Goal: Transaction & Acquisition: Purchase product/service

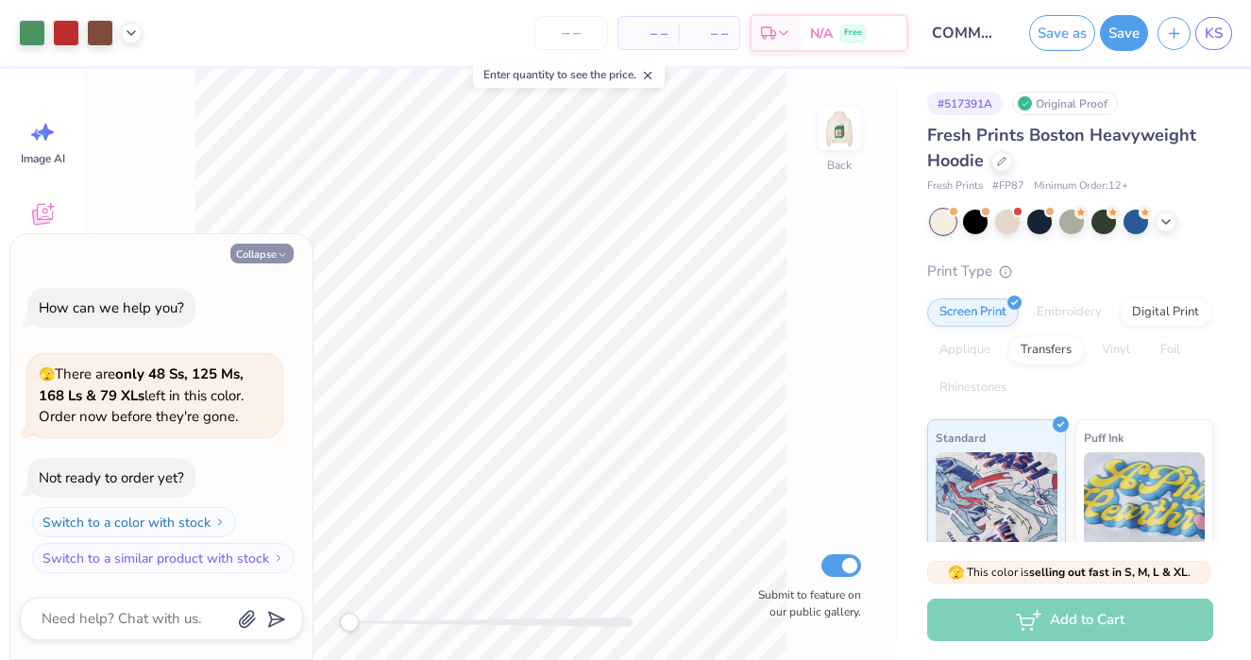
click at [290, 250] on button "Collapse" at bounding box center [261, 254] width 63 height 20
type textarea "x"
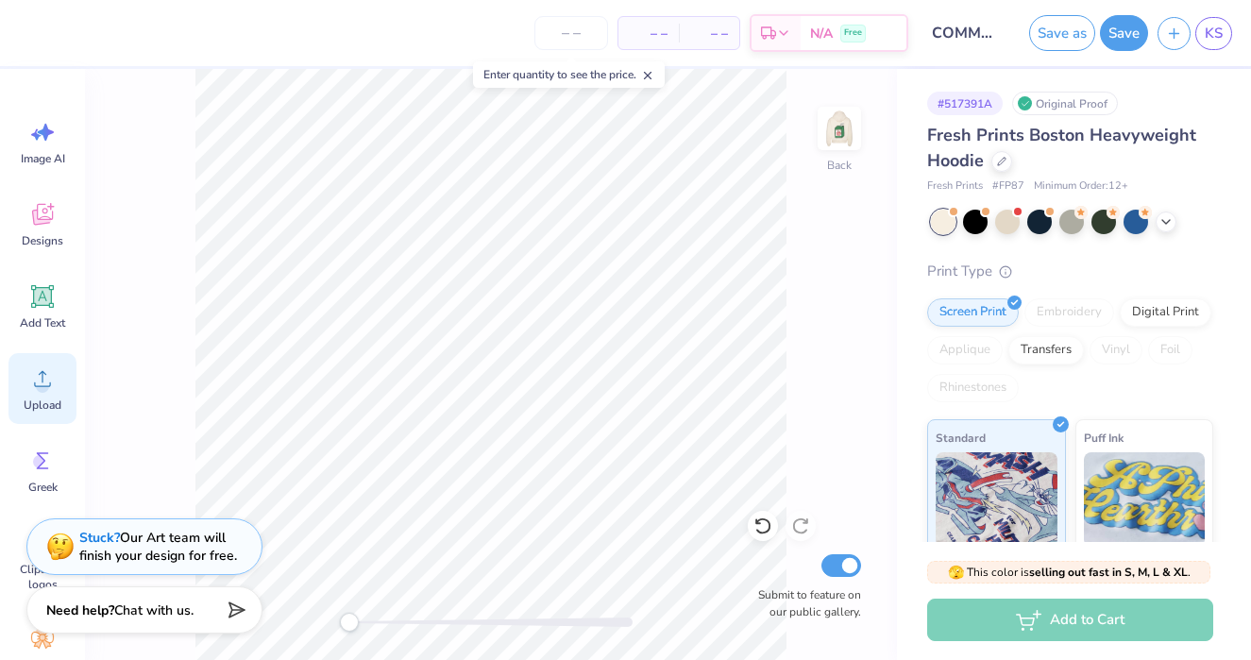
click at [34, 385] on icon at bounding box center [42, 378] width 28 height 28
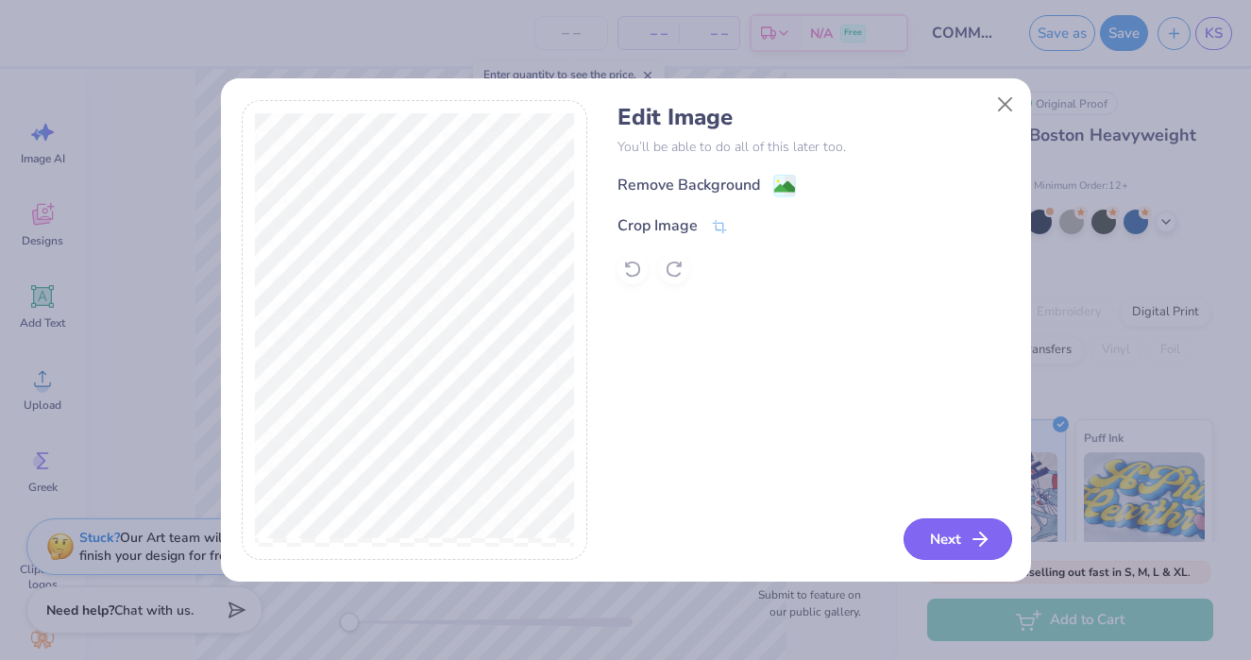
click at [944, 537] on button "Next" at bounding box center [957, 539] width 109 height 42
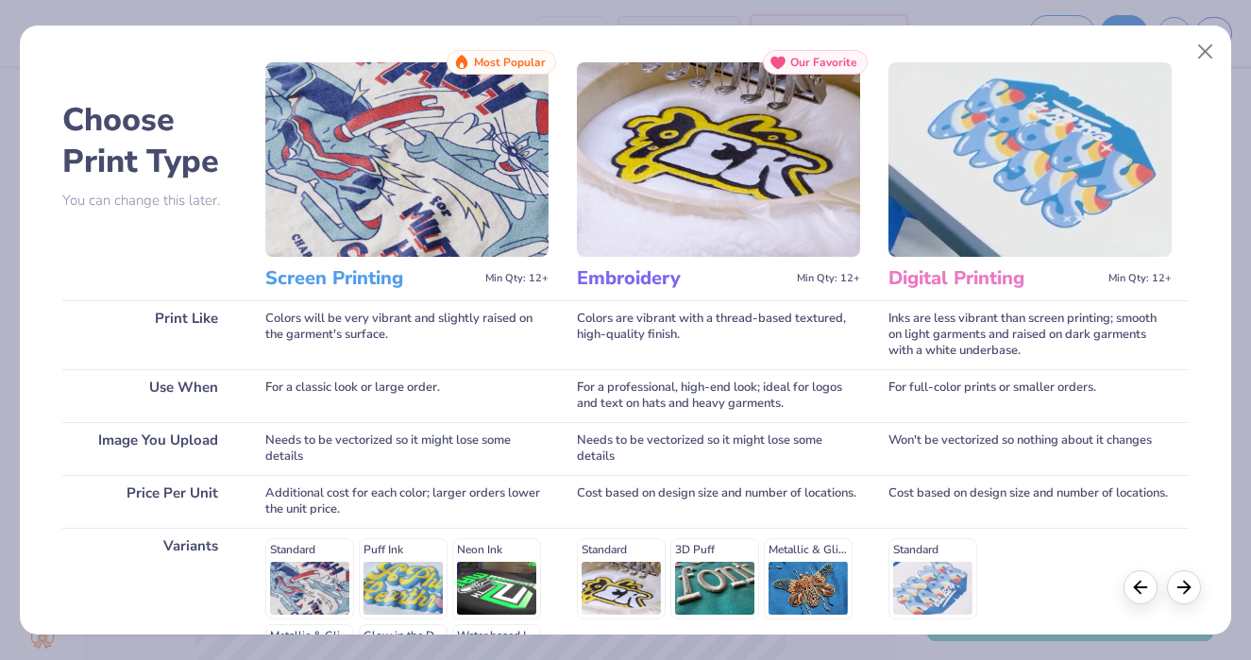
scroll to position [281, 0]
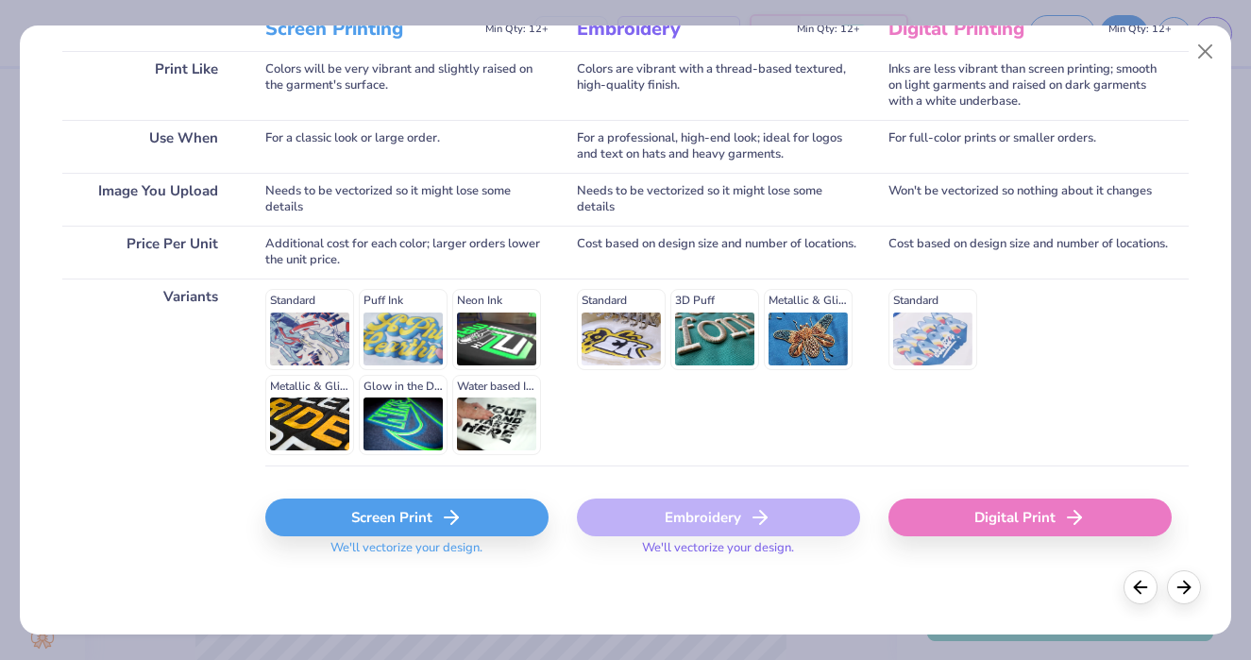
click at [415, 518] on div "Screen Print" at bounding box center [406, 517] width 283 height 38
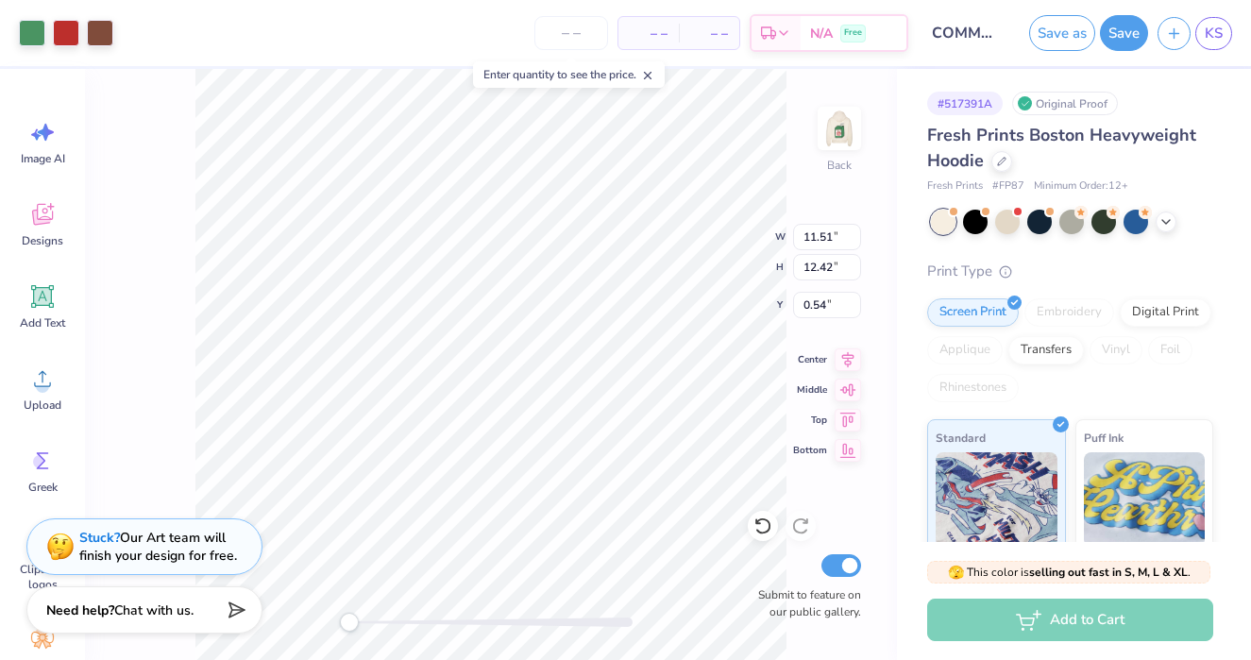
type input "3.54"
type input "3.82"
type input "9.14"
click at [839, 122] on img at bounding box center [839, 129] width 76 height 76
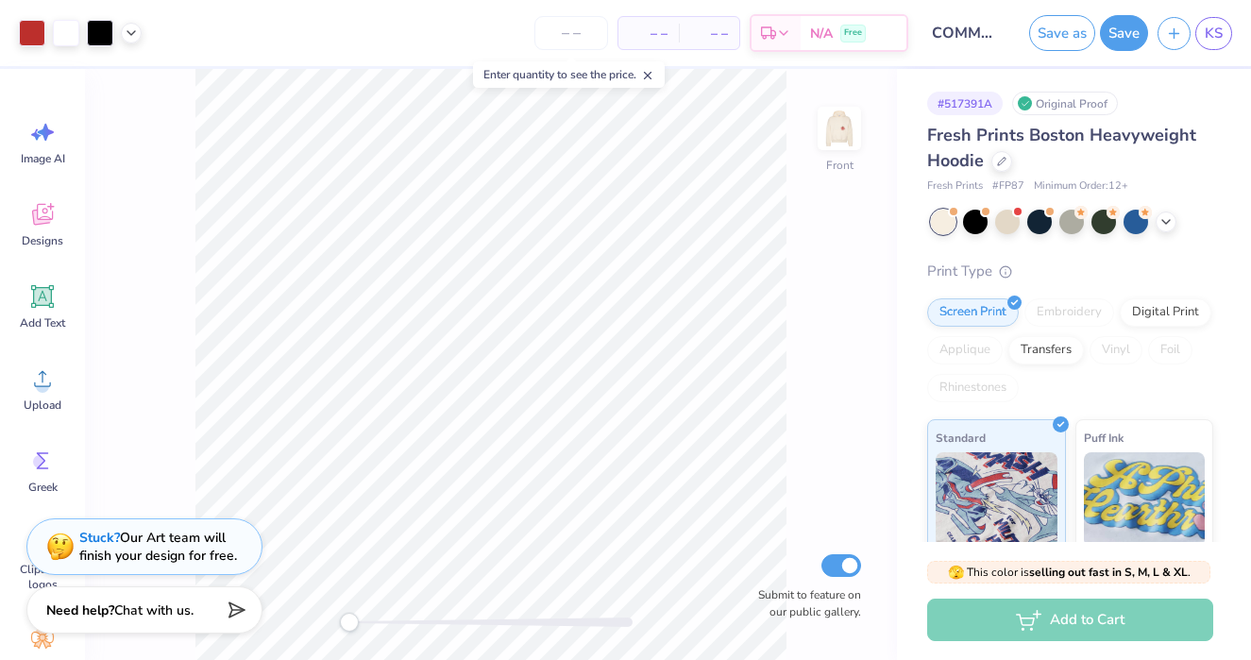
click at [839, 122] on img at bounding box center [839, 128] width 38 height 38
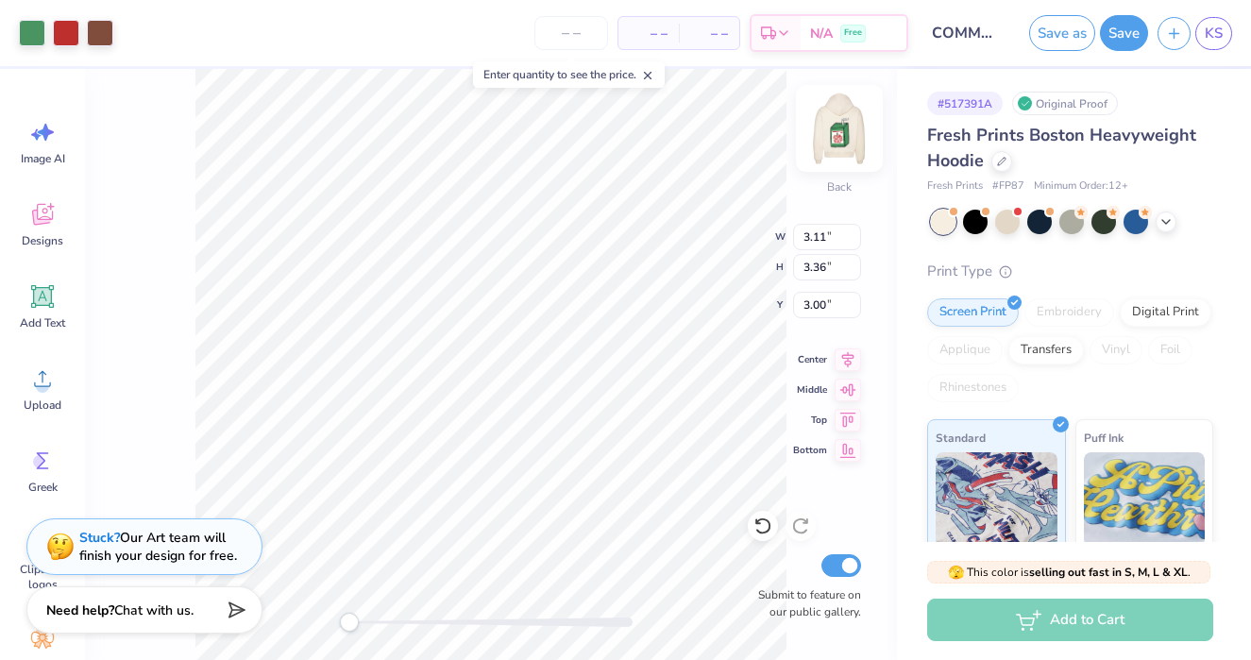
type input "3.11"
type input "3.36"
type input "3.48"
type input "3.75"
type input "3.21"
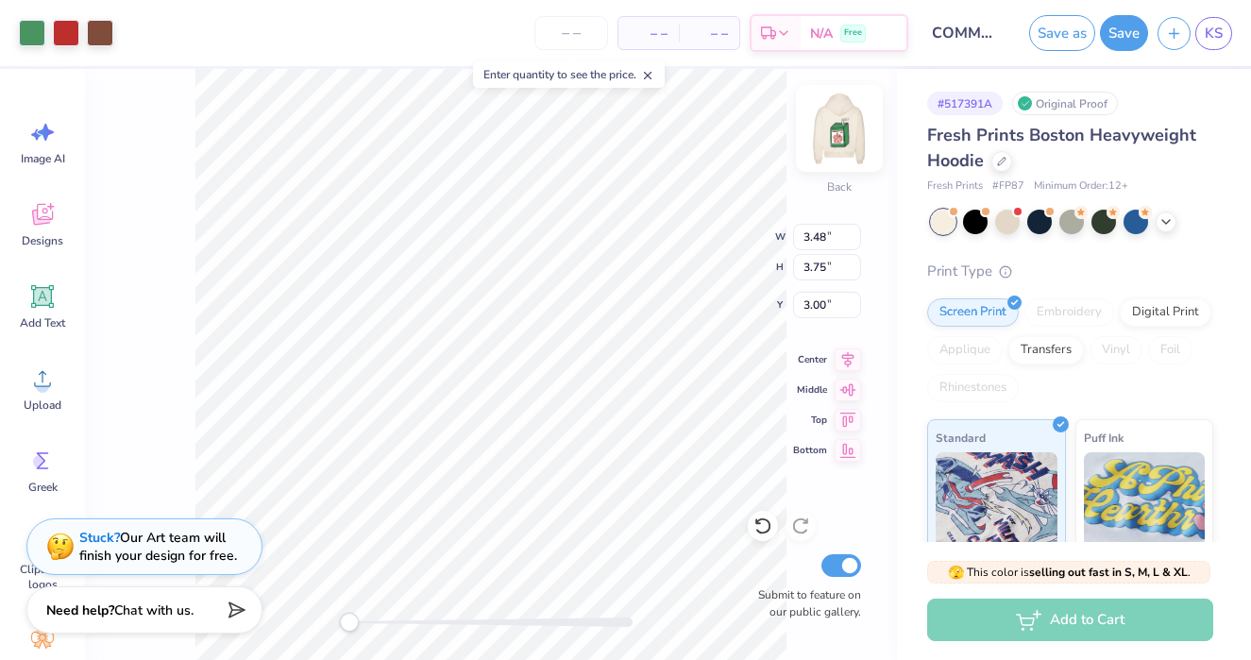
type input "3.46"
click at [839, 141] on img at bounding box center [839, 129] width 76 height 76
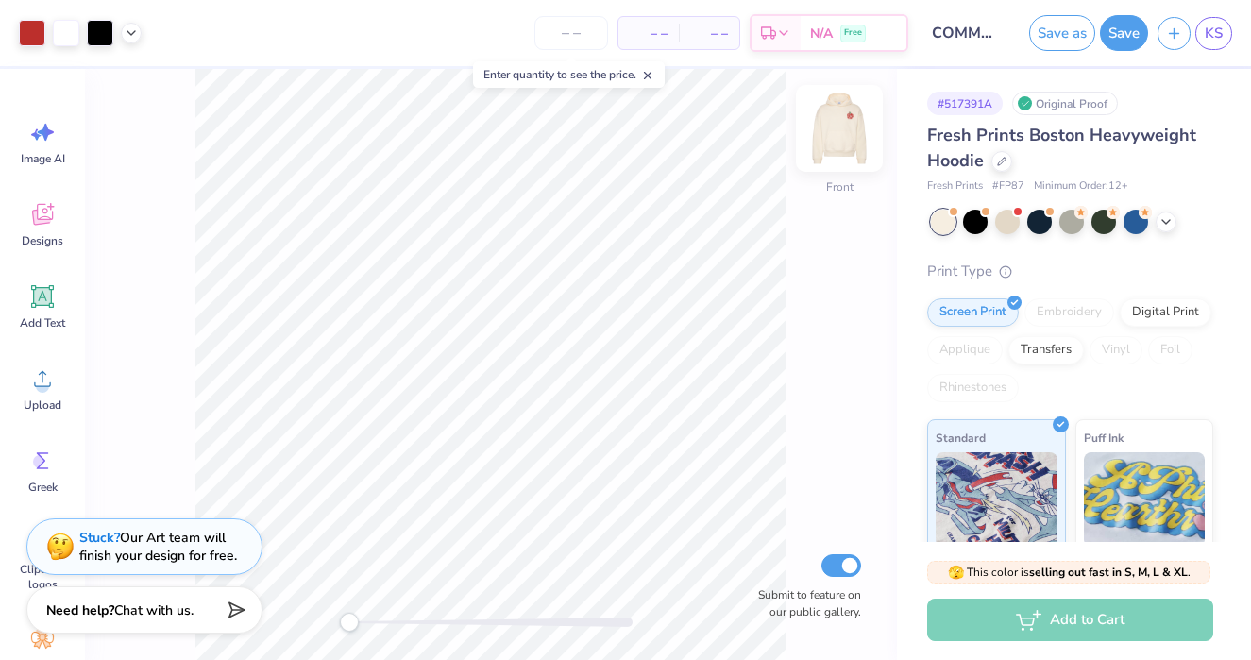
click at [845, 134] on img at bounding box center [839, 129] width 76 height 76
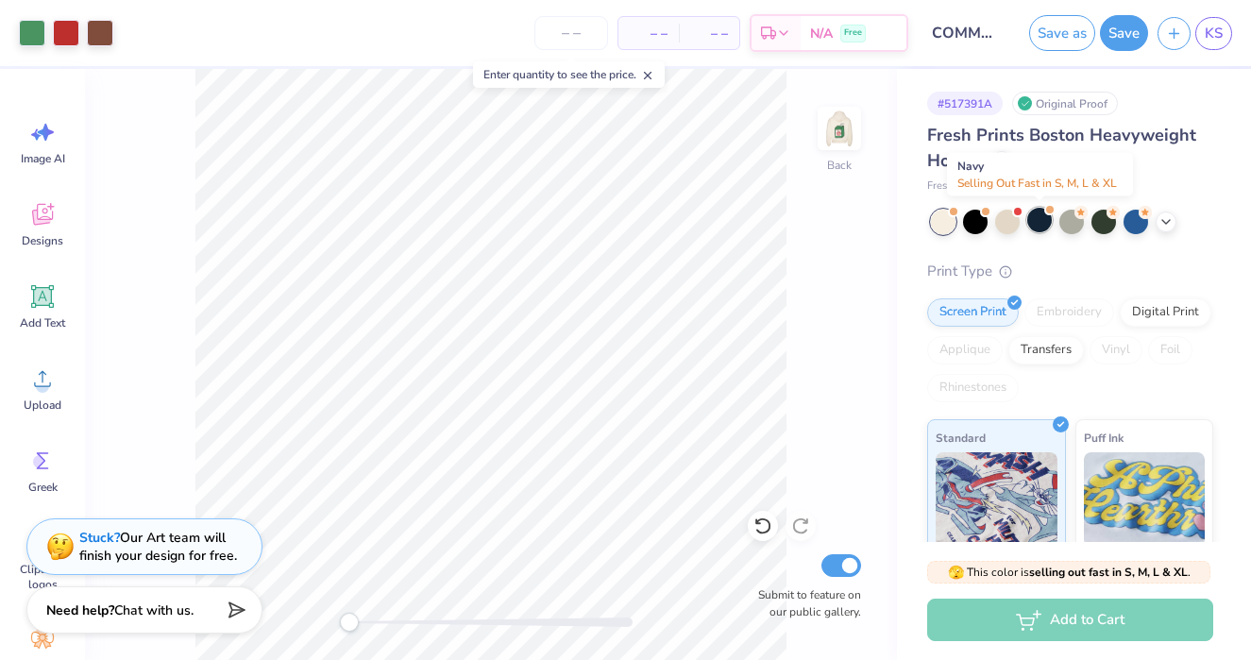
click at [1035, 219] on div at bounding box center [1039, 220] width 25 height 25
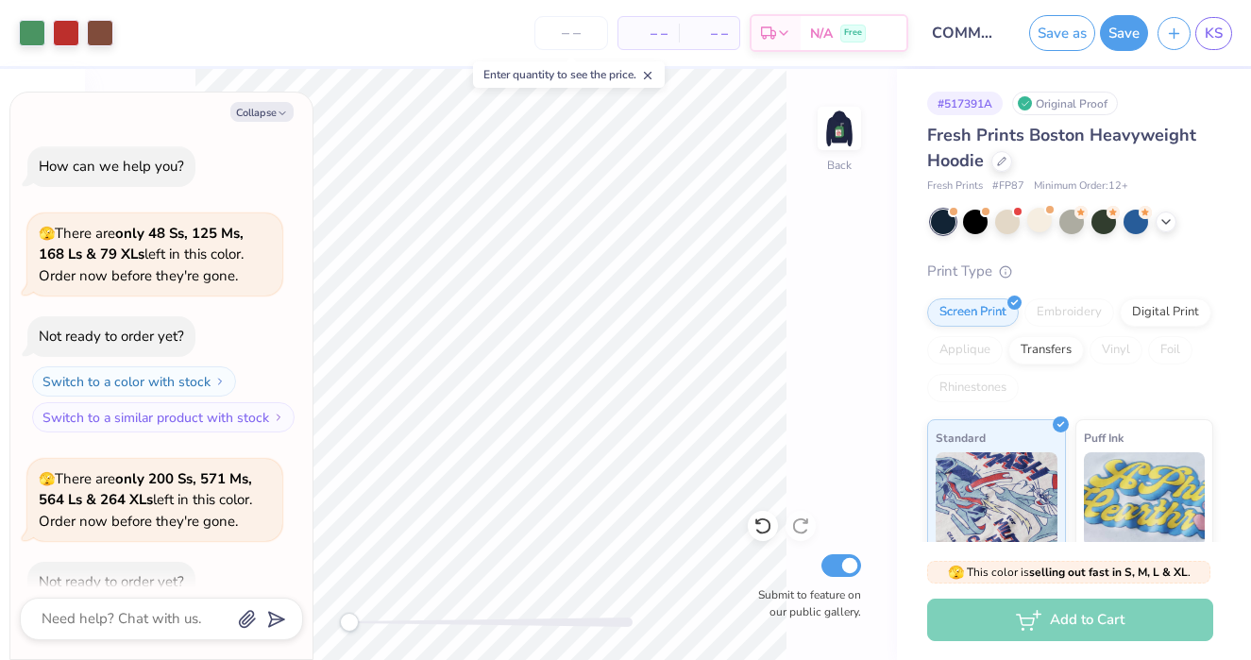
scroll to position [104, 0]
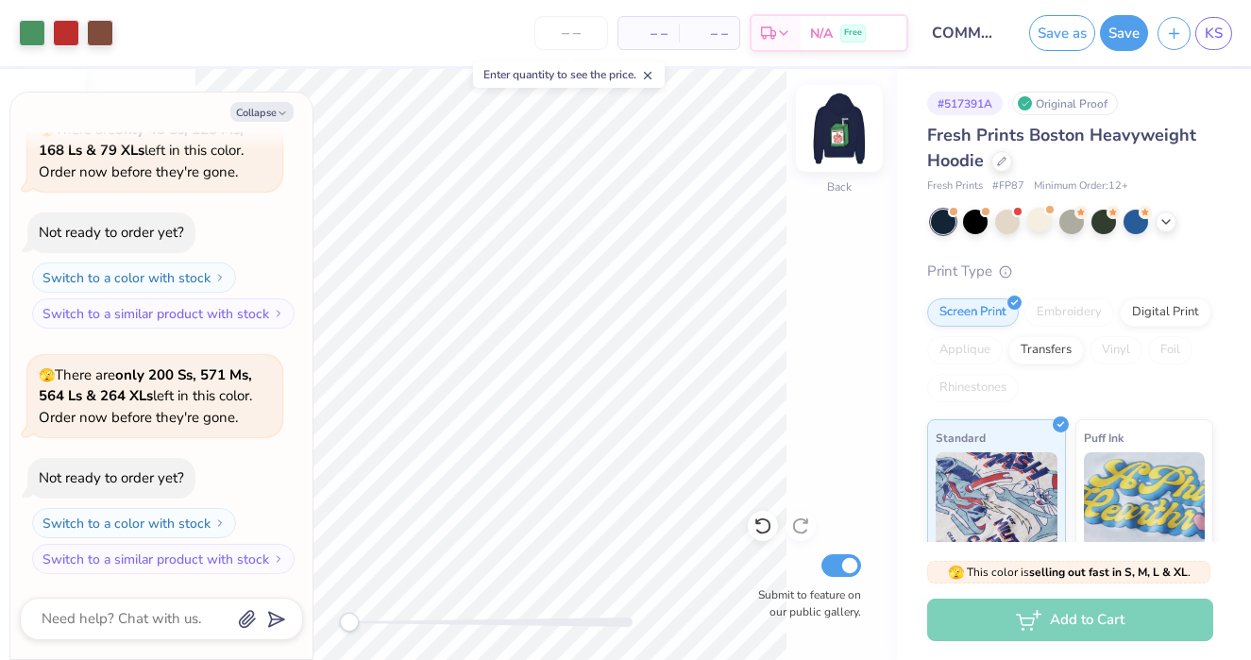
click at [821, 130] on img at bounding box center [839, 129] width 76 height 76
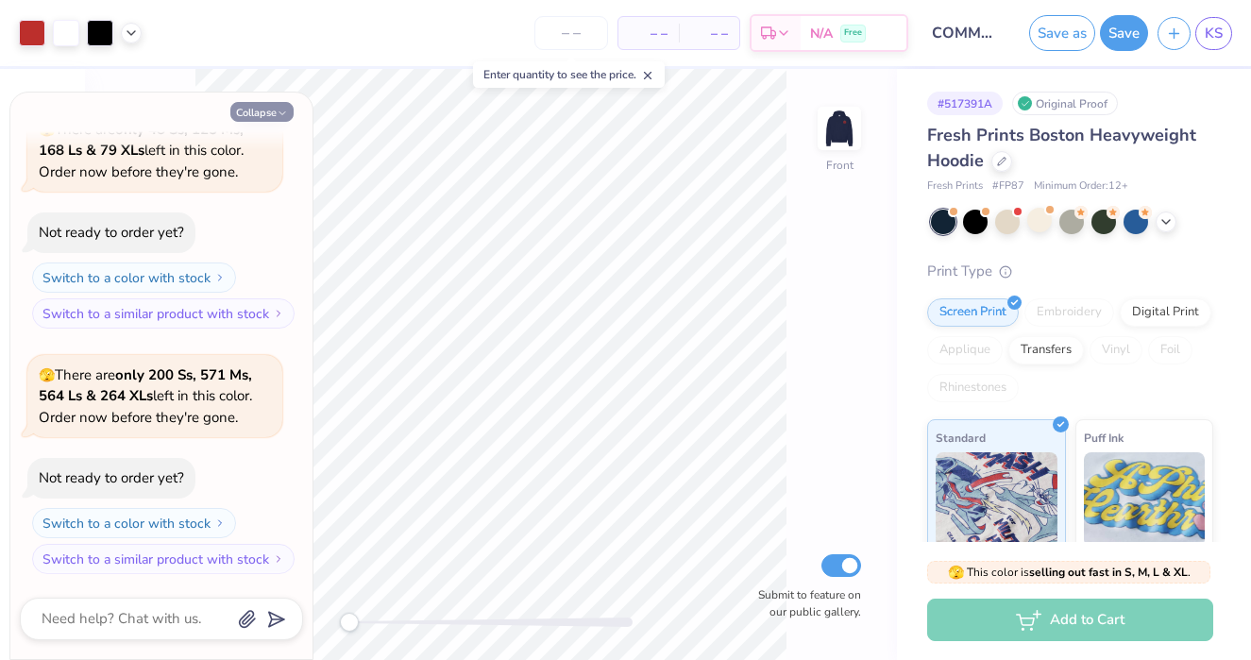
click at [262, 107] on button "Collapse" at bounding box center [261, 112] width 63 height 20
type textarea "x"
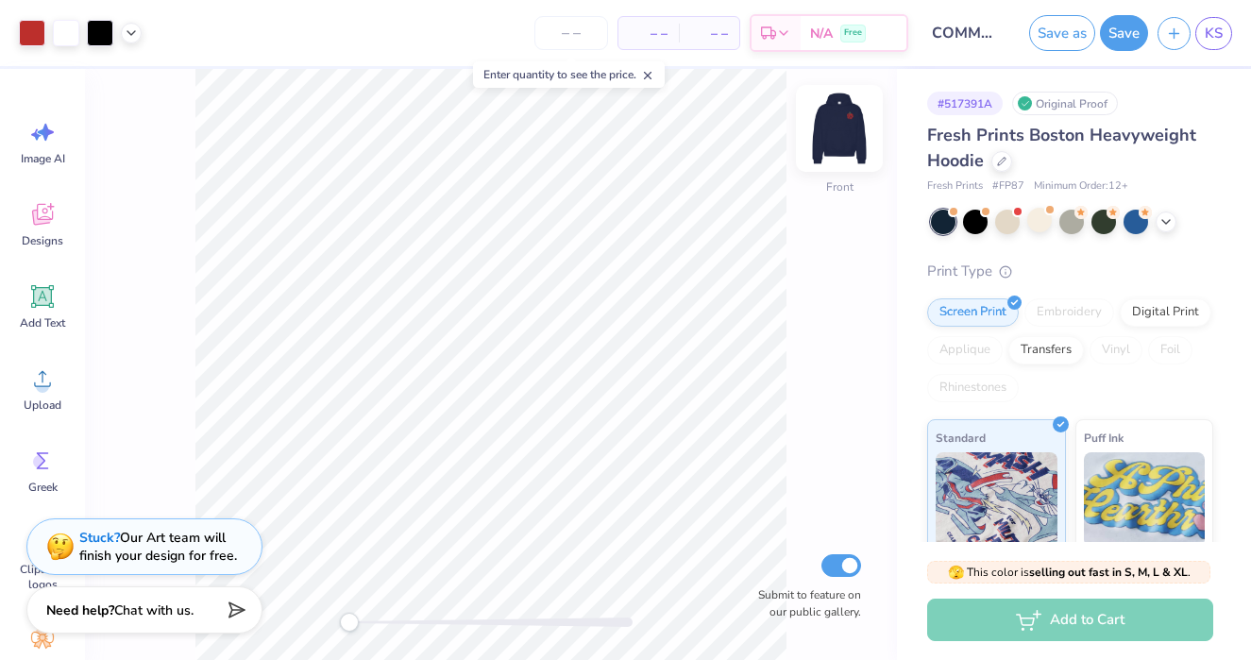
click at [836, 131] on img at bounding box center [839, 129] width 76 height 76
type input "10.15"
type input "15.95"
type input "5.99"
type input "10.45"
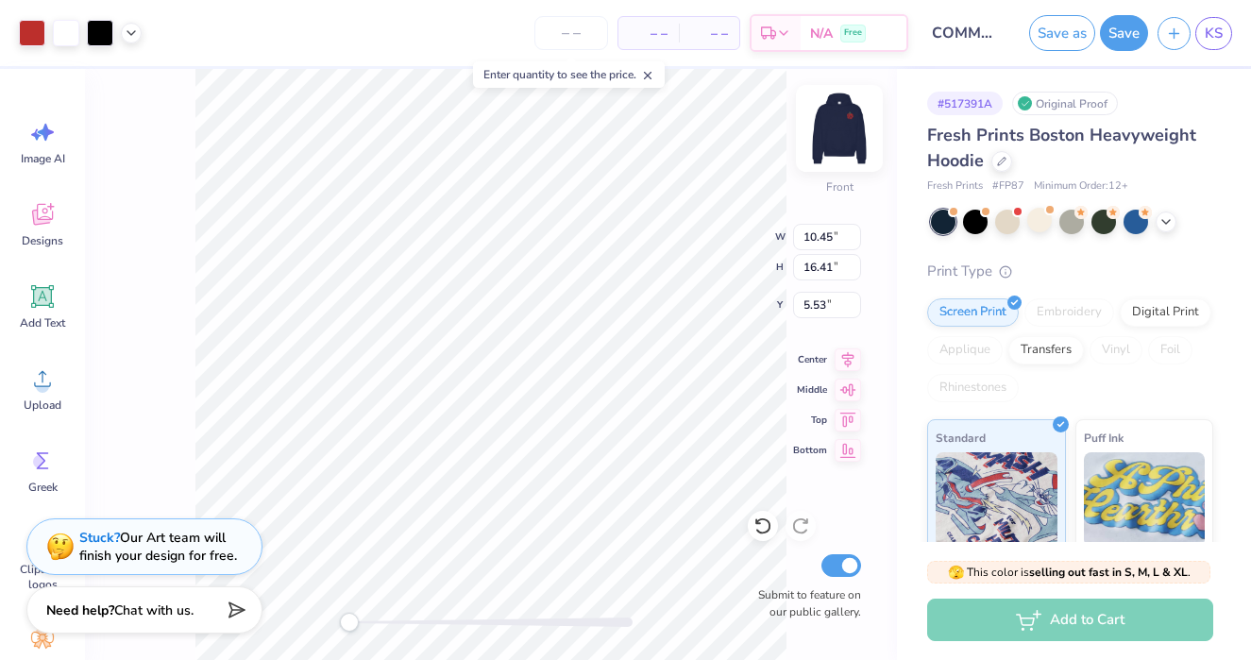
type input "16.41"
type input "5.64"
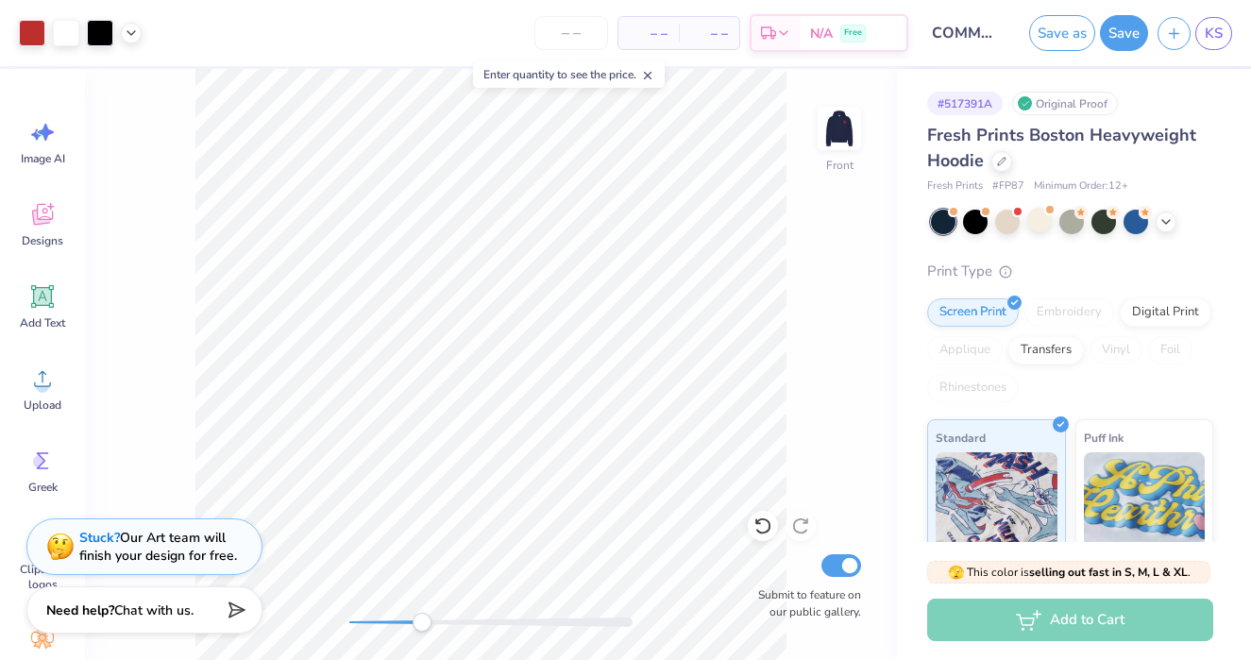
drag, startPoint x: 353, startPoint y: 622, endPoint x: 422, endPoint y: 618, distance: 69.0
click at [422, 618] on div "Accessibility label" at bounding box center [421, 622] width 19 height 19
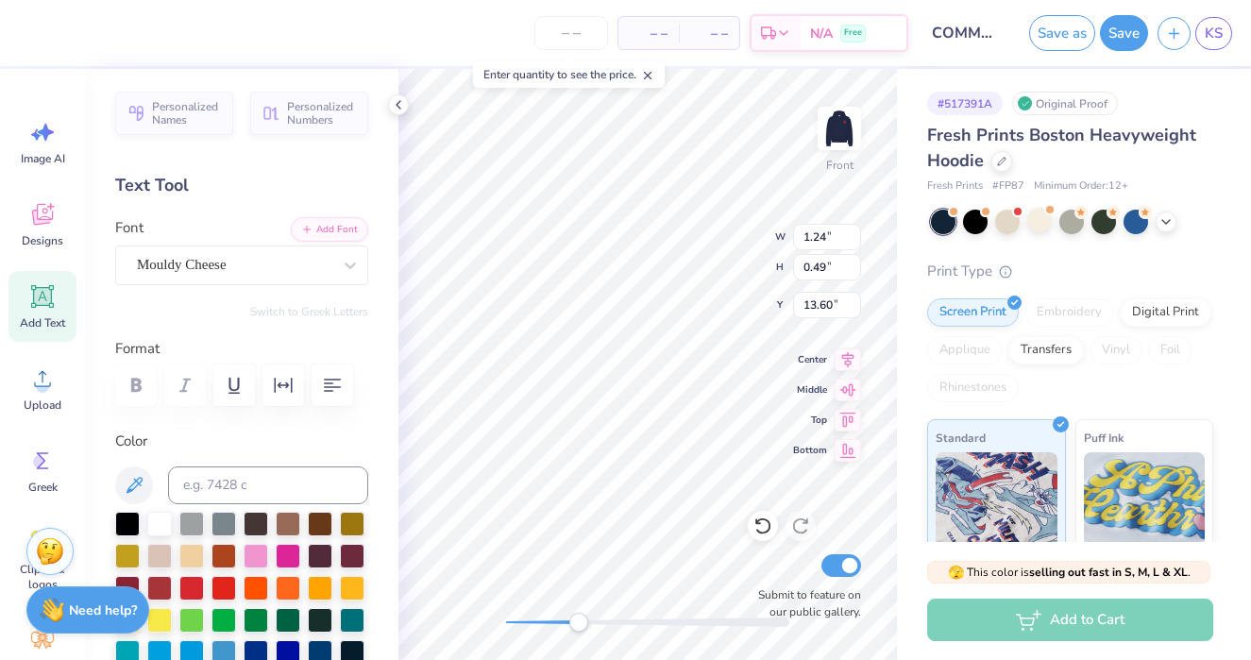
type input "1.24"
type input "0.49"
type input "13.60"
type input "10.45"
type input "16.41"
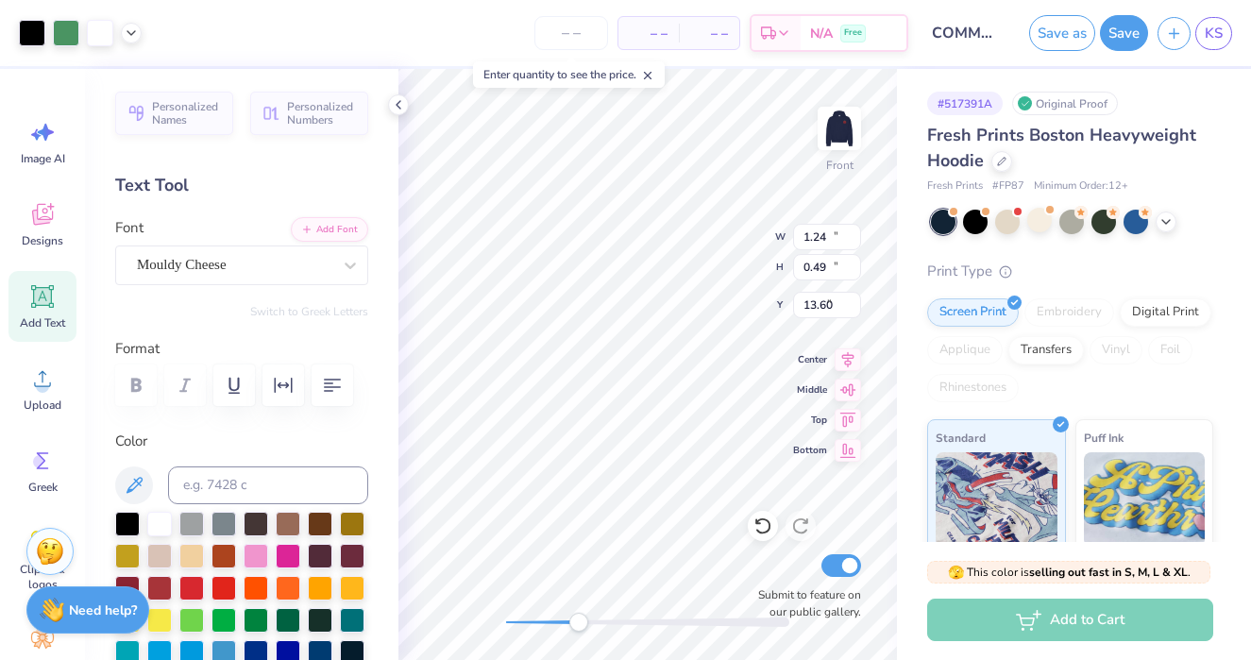
type input "5.64"
drag, startPoint x: 579, startPoint y: 628, endPoint x: 560, endPoint y: 625, distance: 19.1
click at [560, 625] on div "Accessibility label" at bounding box center [559, 622] width 19 height 19
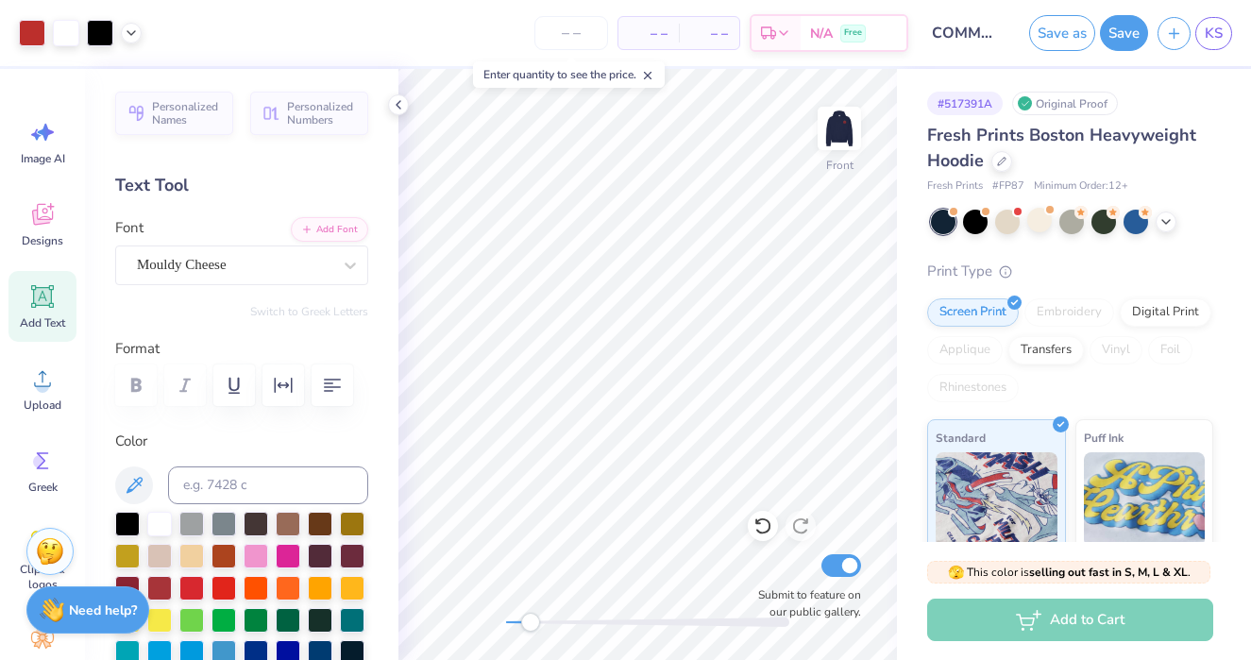
drag, startPoint x: 560, startPoint y: 625, endPoint x: 526, endPoint y: 618, distance: 34.6
click at [526, 618] on div "Accessibility label" at bounding box center [530, 622] width 19 height 19
click at [456, 615] on div "Front Submit to feature on our public gallery." at bounding box center [647, 364] width 498 height 591
click at [819, 132] on img at bounding box center [839, 129] width 76 height 76
click at [396, 105] on polyline at bounding box center [398, 105] width 4 height 8
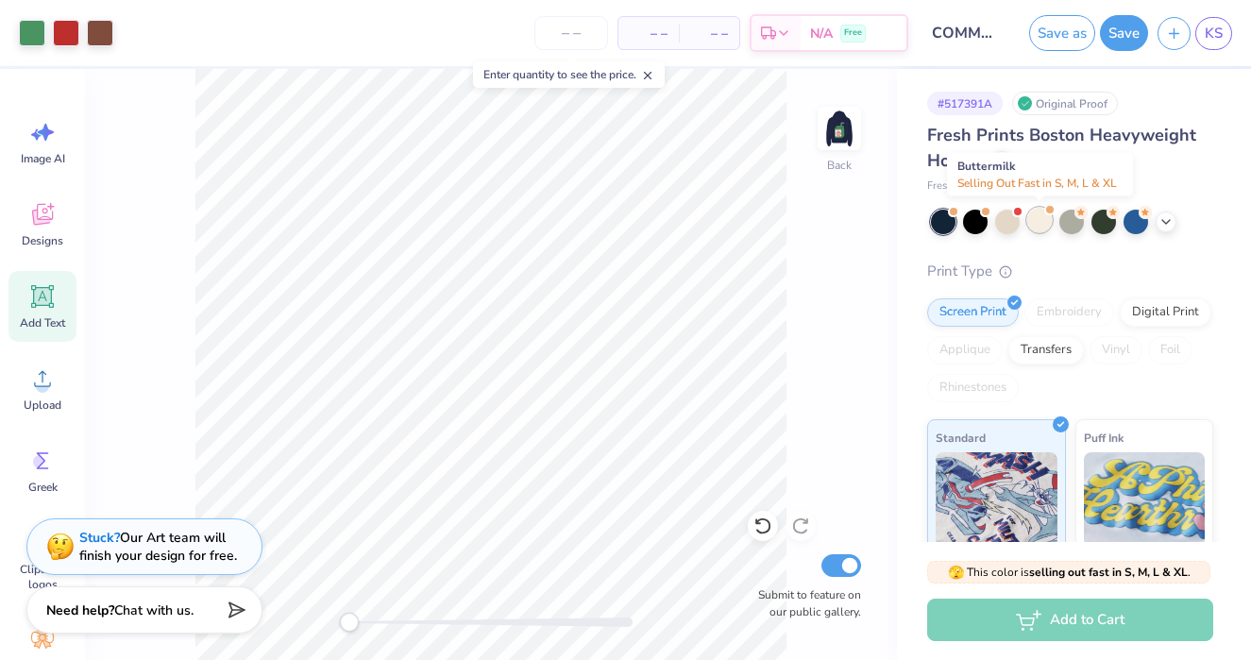
click at [1045, 227] on div at bounding box center [1039, 220] width 25 height 25
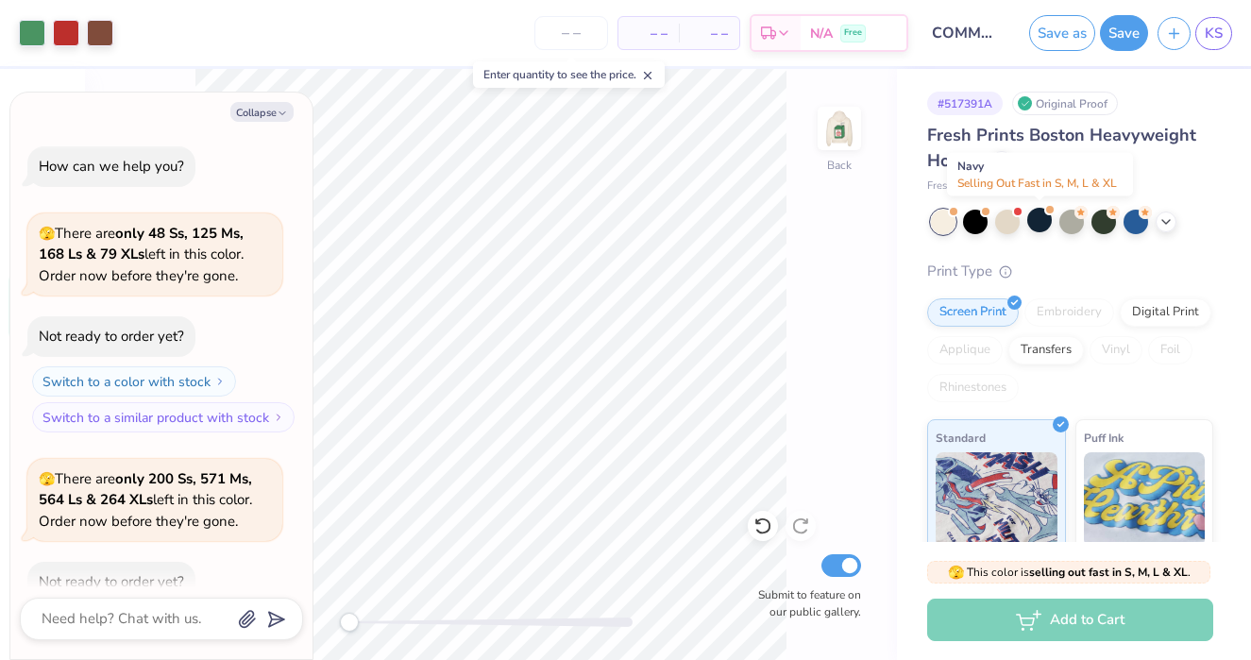
scroll to position [349, 0]
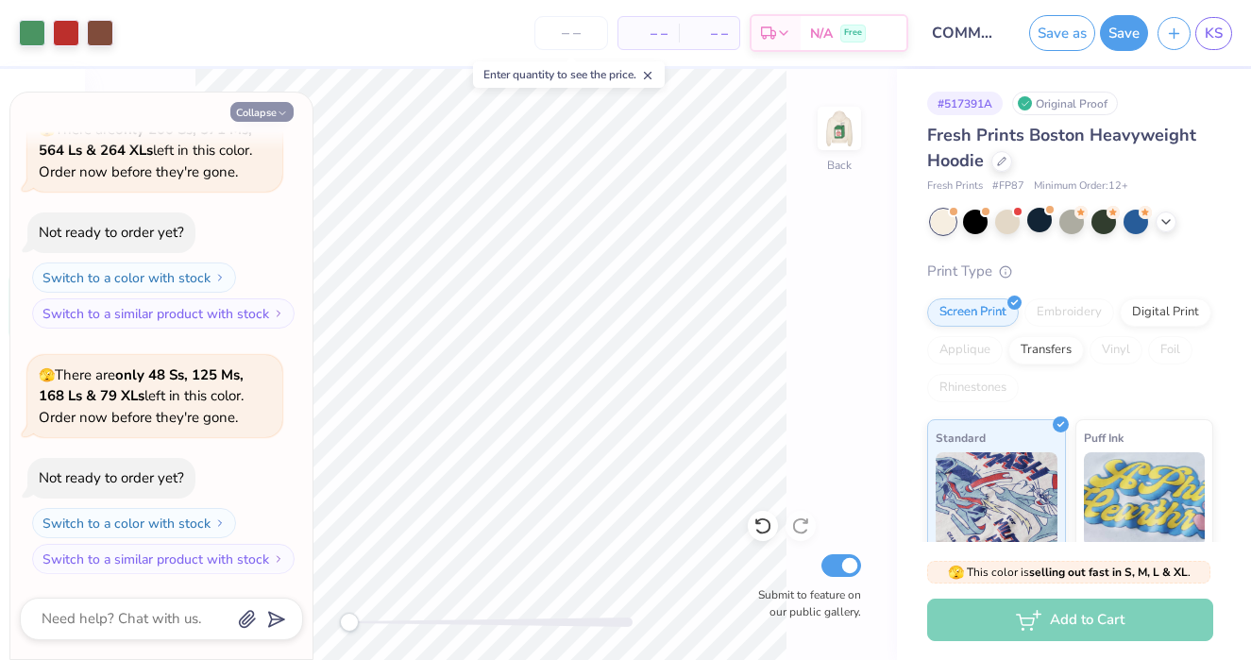
click at [275, 117] on button "Collapse" at bounding box center [261, 112] width 63 height 20
type textarea "x"
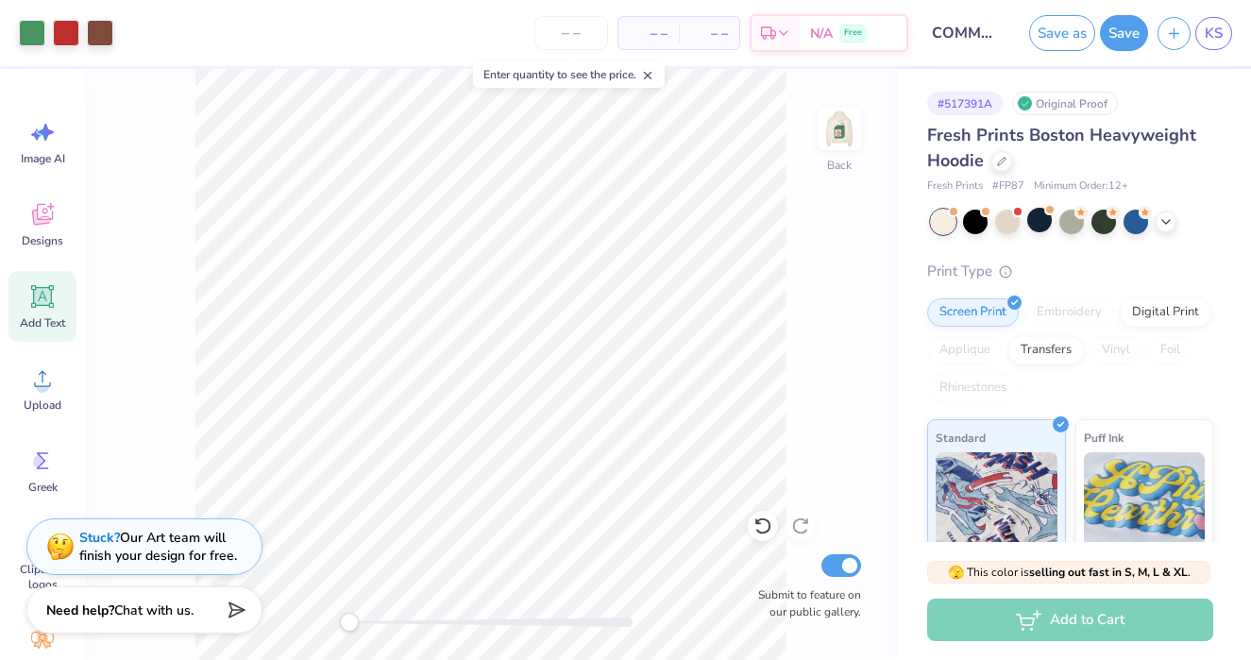
click at [654, 76] on icon at bounding box center [647, 75] width 13 height 13
click at [835, 122] on img at bounding box center [839, 129] width 76 height 76
click at [1119, 37] on button "Save" at bounding box center [1124, 30] width 48 height 36
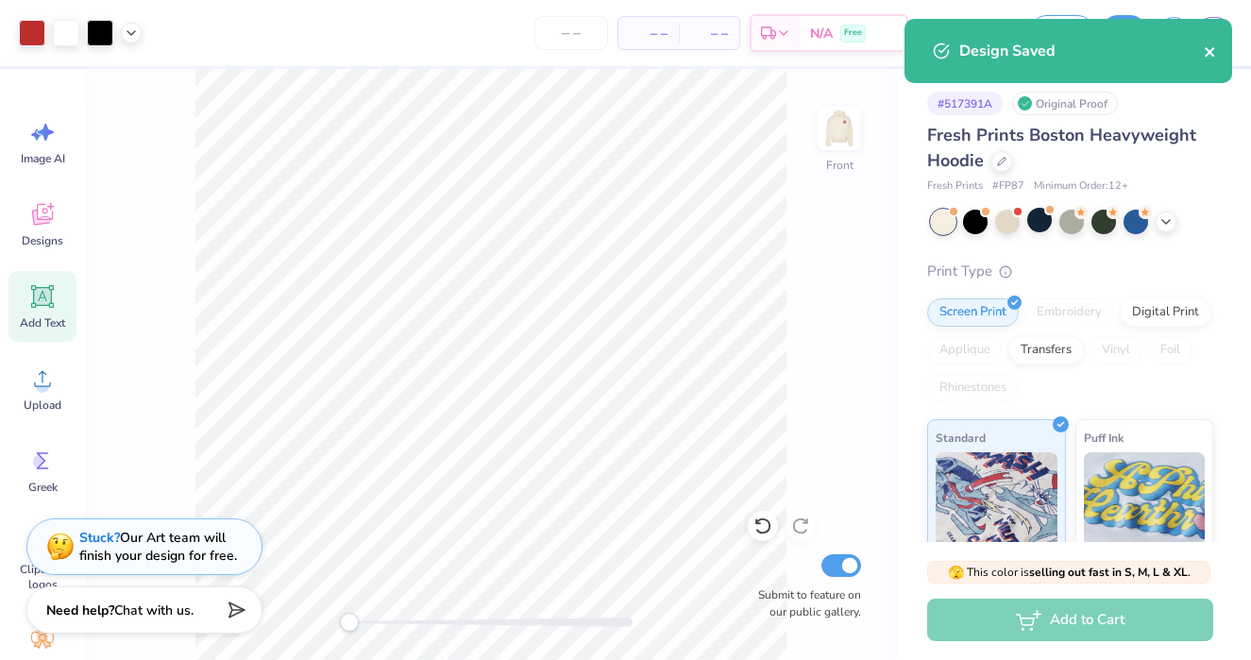
click at [1211, 53] on icon "close" at bounding box center [1208, 51] width 9 height 9
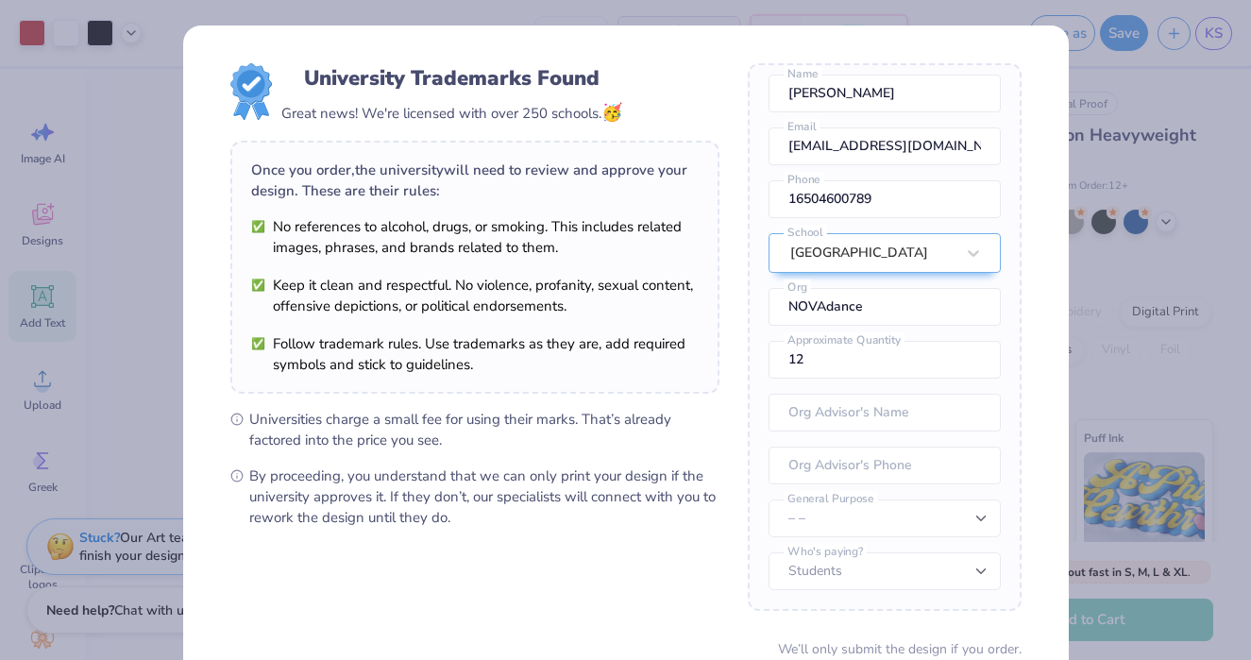
scroll to position [161, 0]
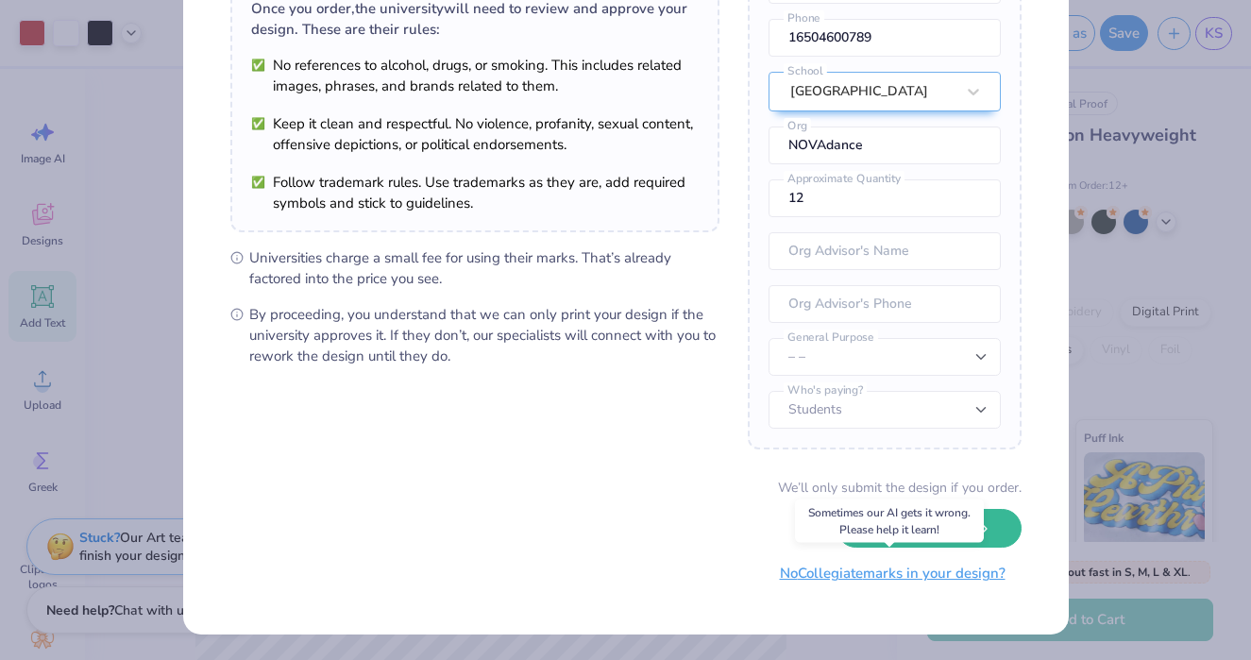
click at [877, 589] on button "No Collegiate marks in your design?" at bounding box center [893, 573] width 258 height 39
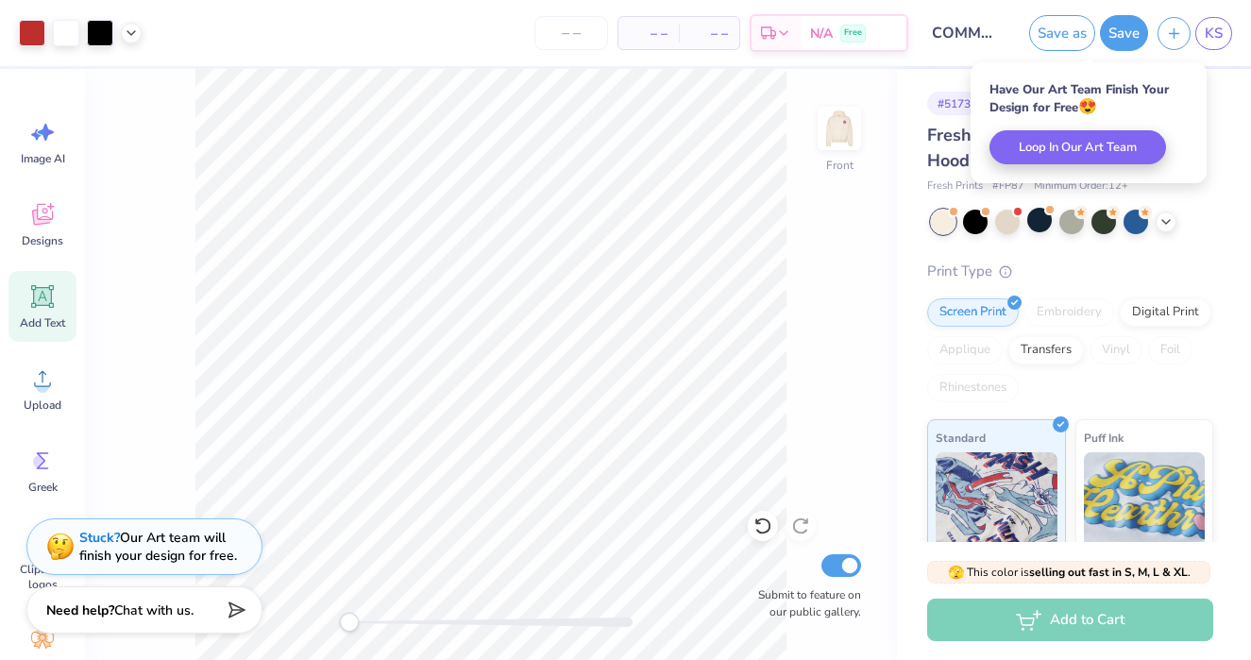
scroll to position [0, 0]
click at [1210, 23] on span "KS" at bounding box center [1213, 34] width 18 height 22
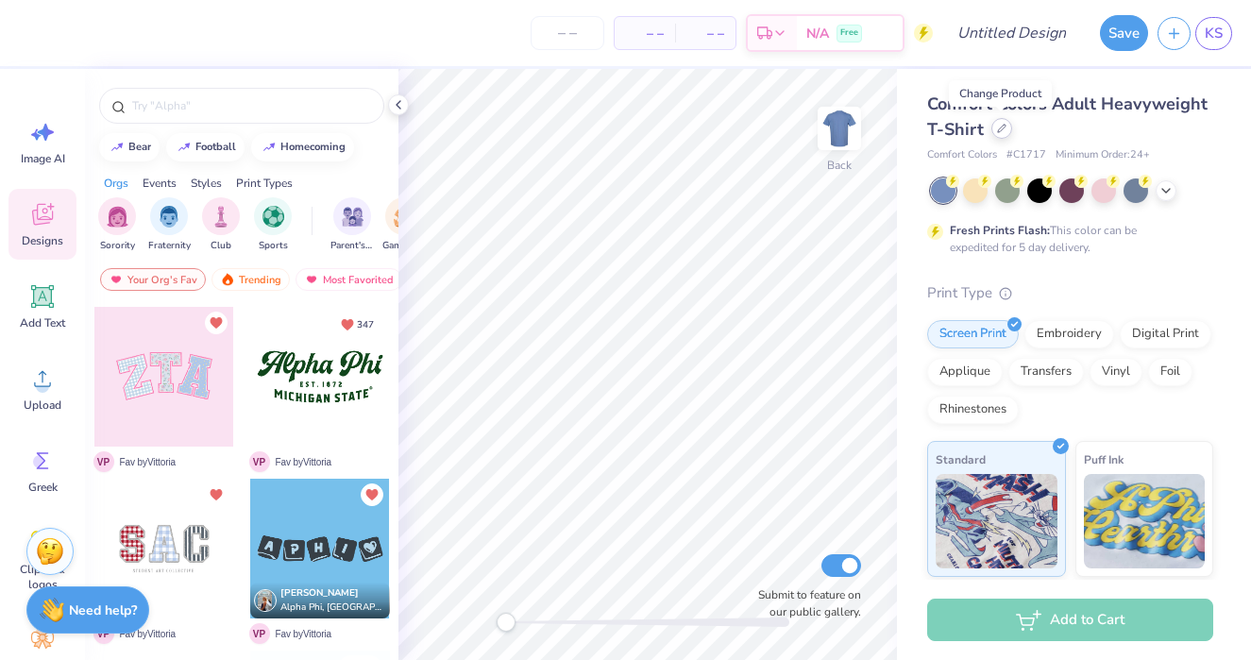
click at [999, 130] on icon at bounding box center [1001, 128] width 9 height 9
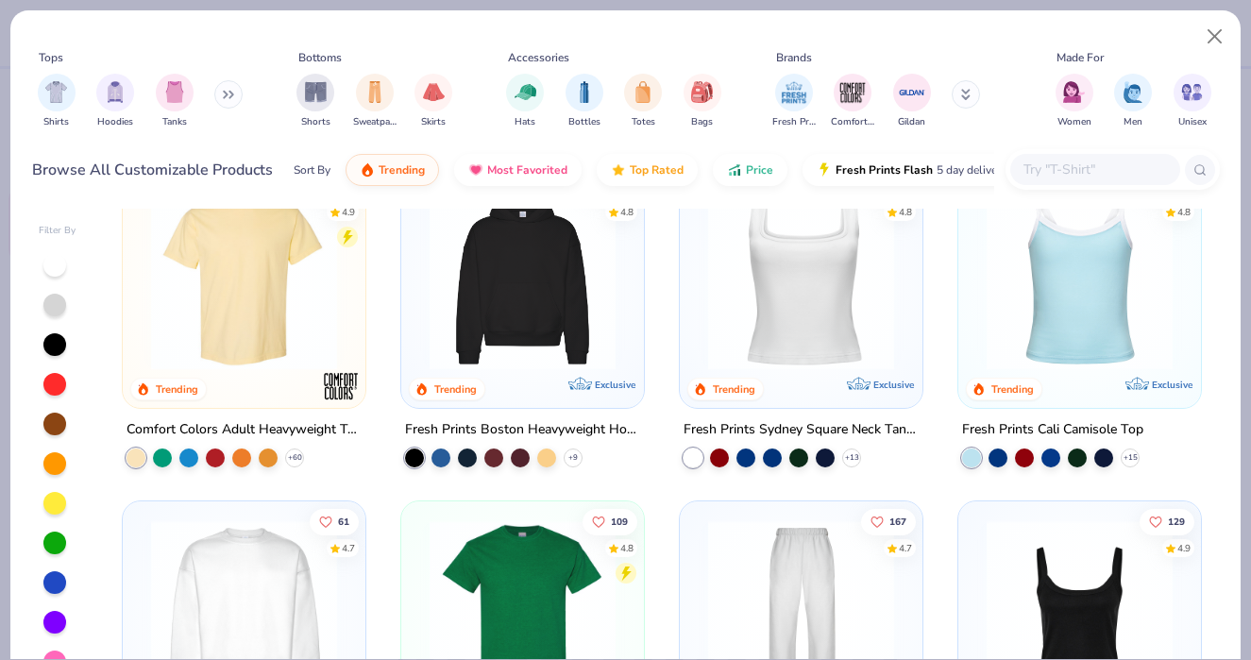
scroll to position [398, 0]
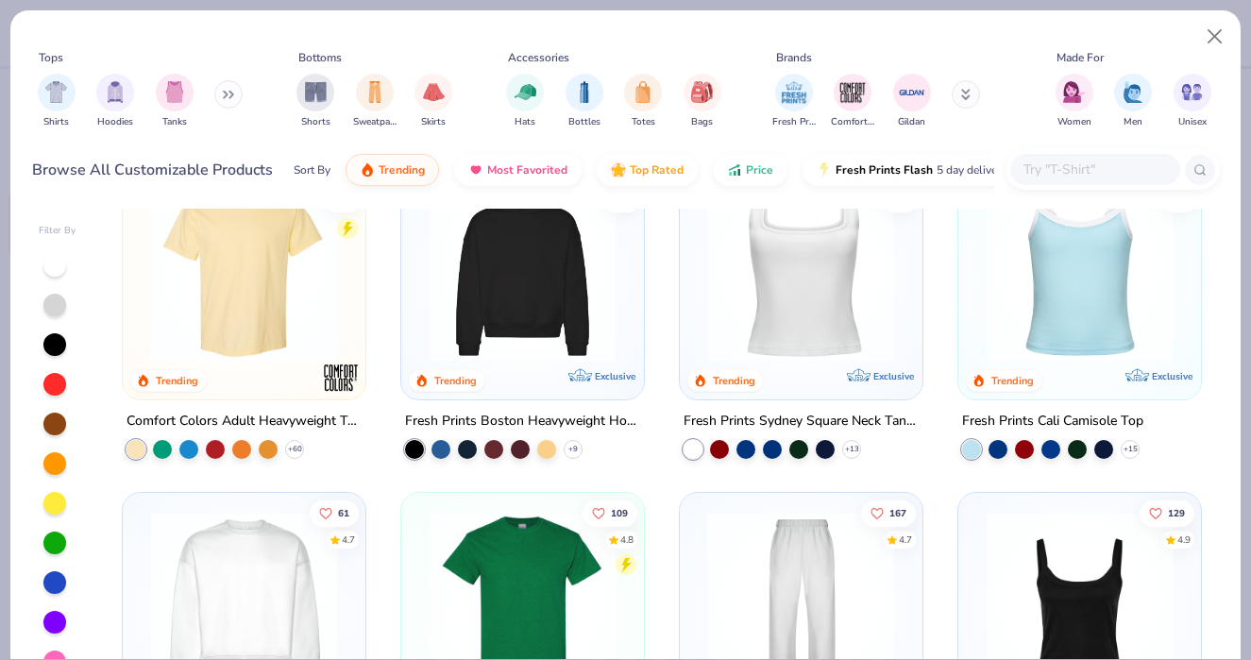
click at [240, 294] on img at bounding box center [244, 269] width 205 height 186
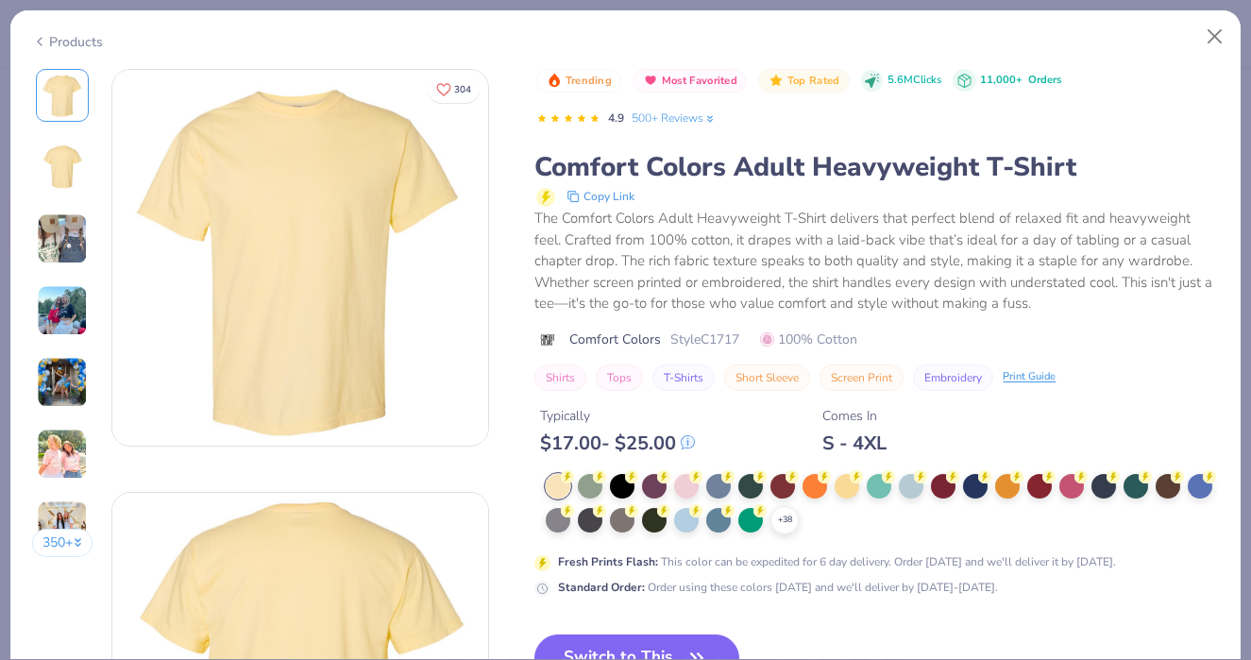
scroll to position [54, 0]
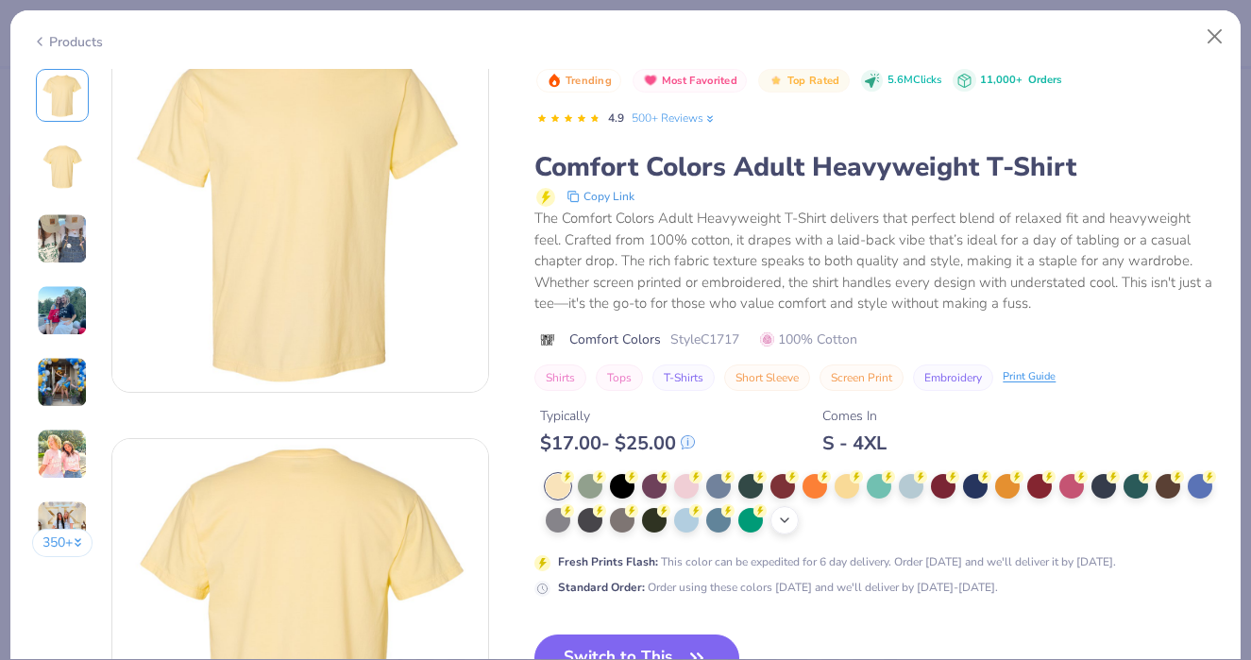
click at [787, 519] on polyline at bounding box center [785, 520] width 8 height 4
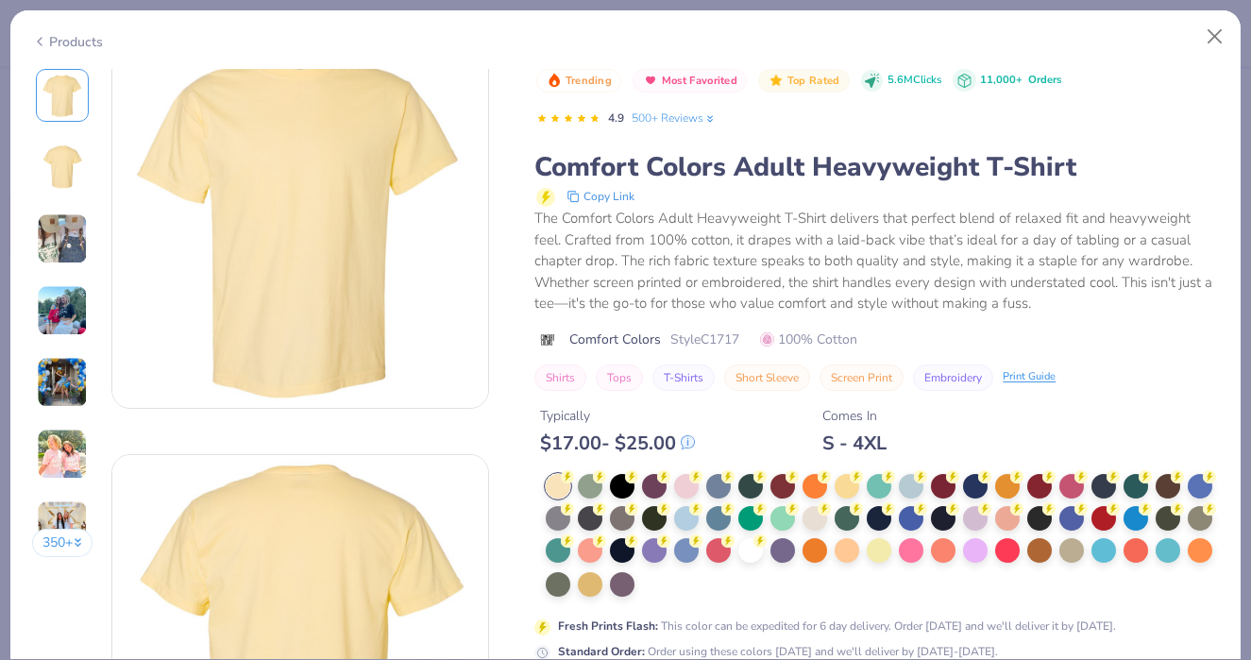
scroll to position [0, 0]
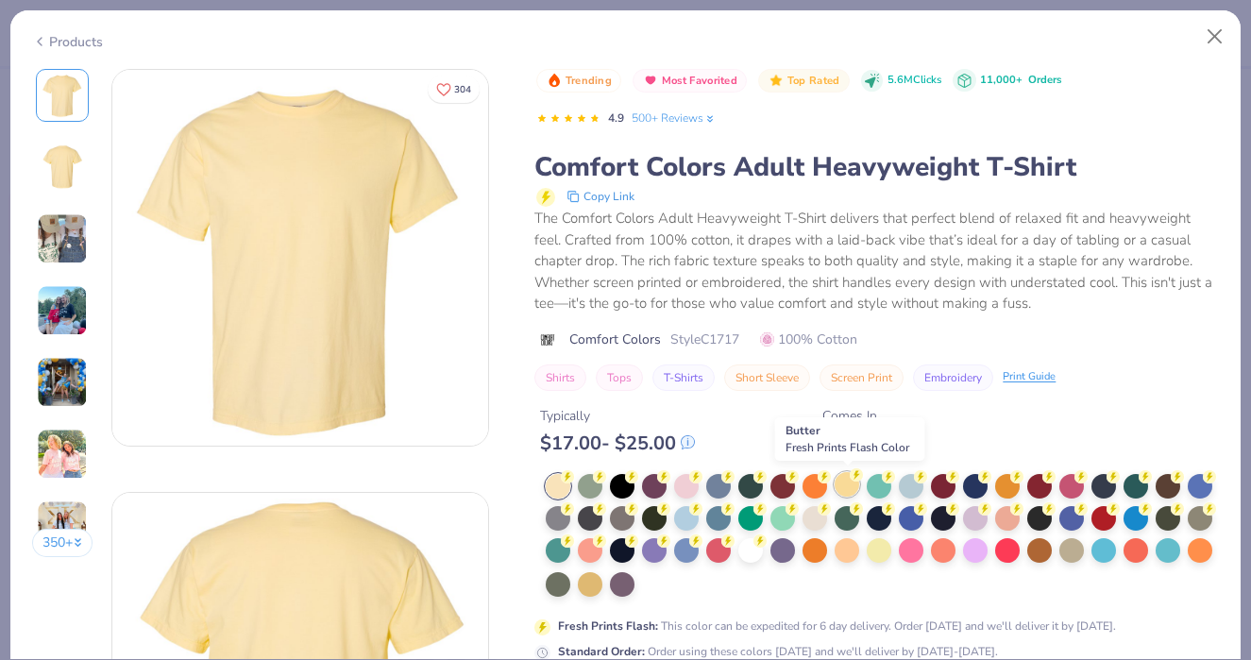
click at [844, 476] on div at bounding box center [846, 484] width 25 height 25
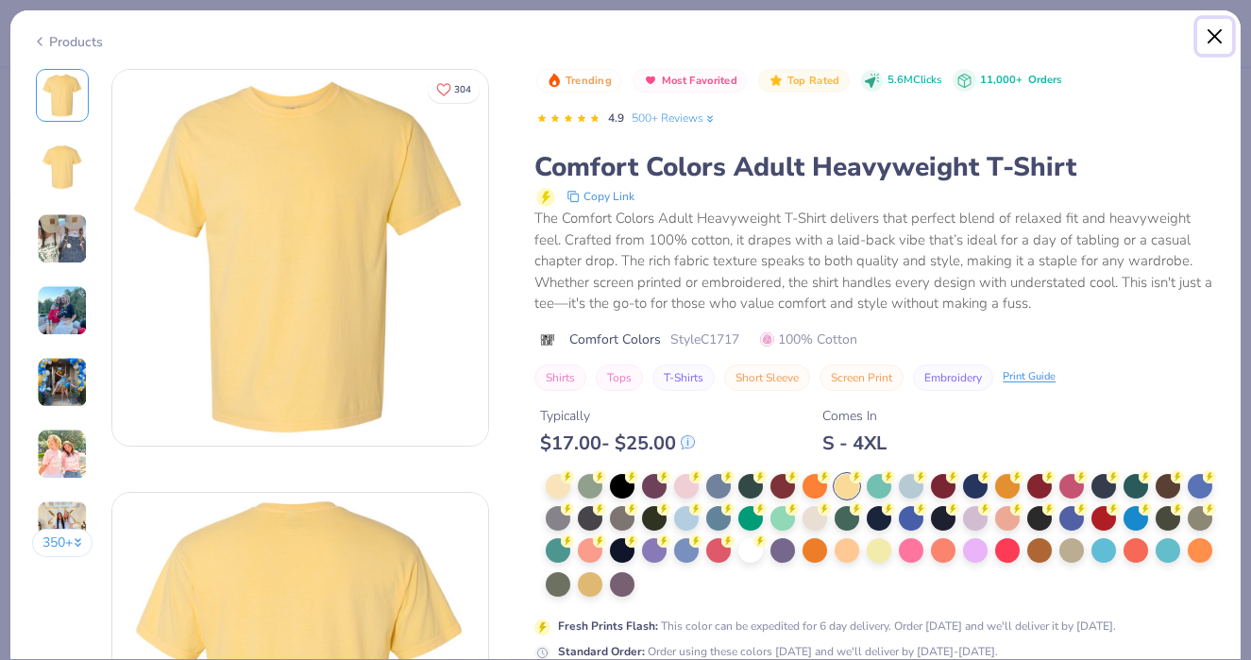
click at [1209, 38] on button "Close" at bounding box center [1215, 37] width 36 height 36
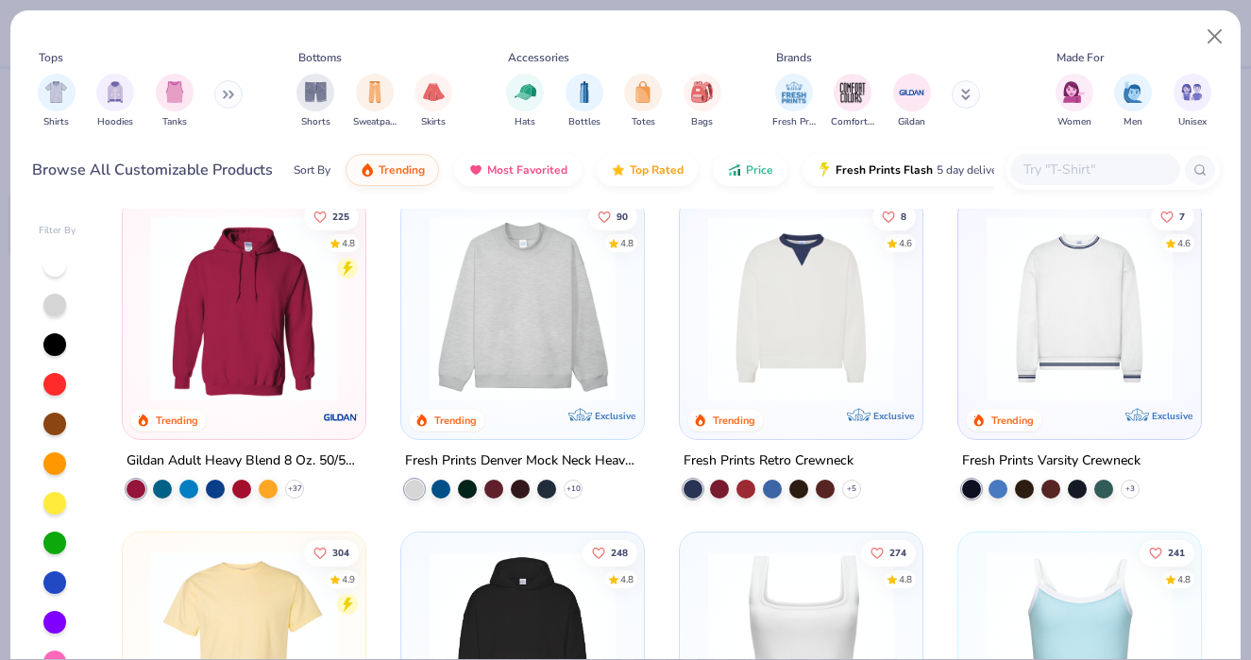
scroll to position [13, 0]
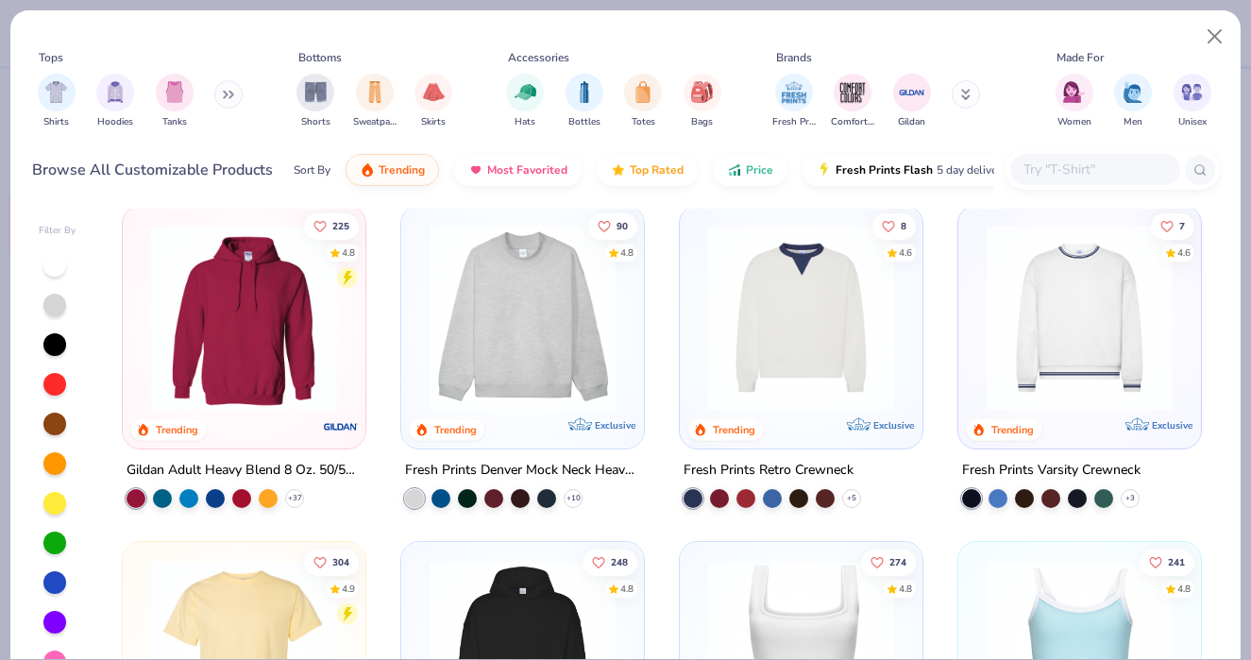
click at [202, 357] on img at bounding box center [244, 318] width 205 height 186
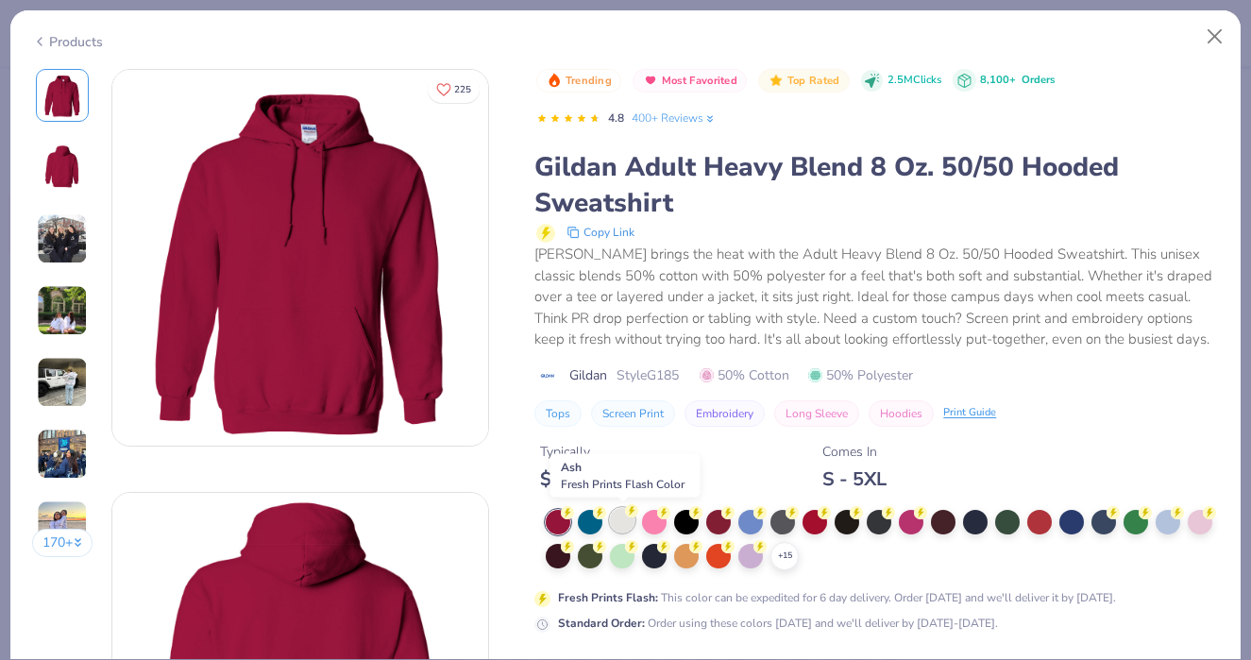
click at [627, 516] on icon at bounding box center [631, 510] width 13 height 13
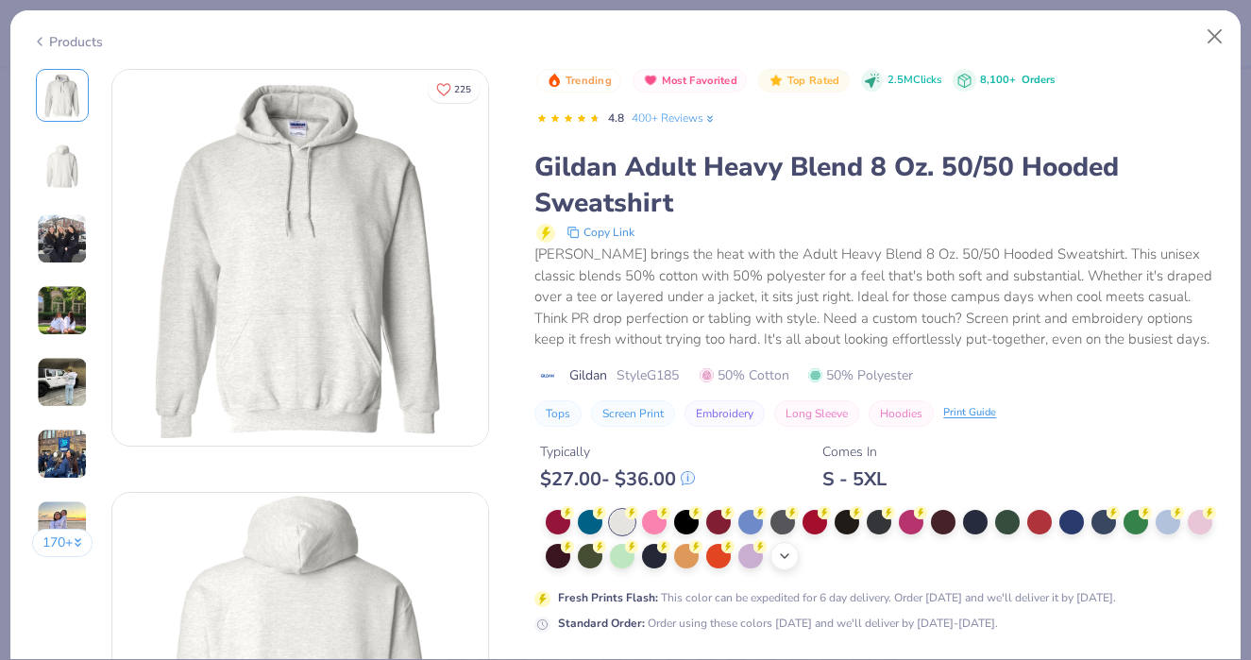
click at [785, 558] on polyline at bounding box center [785, 556] width 8 height 4
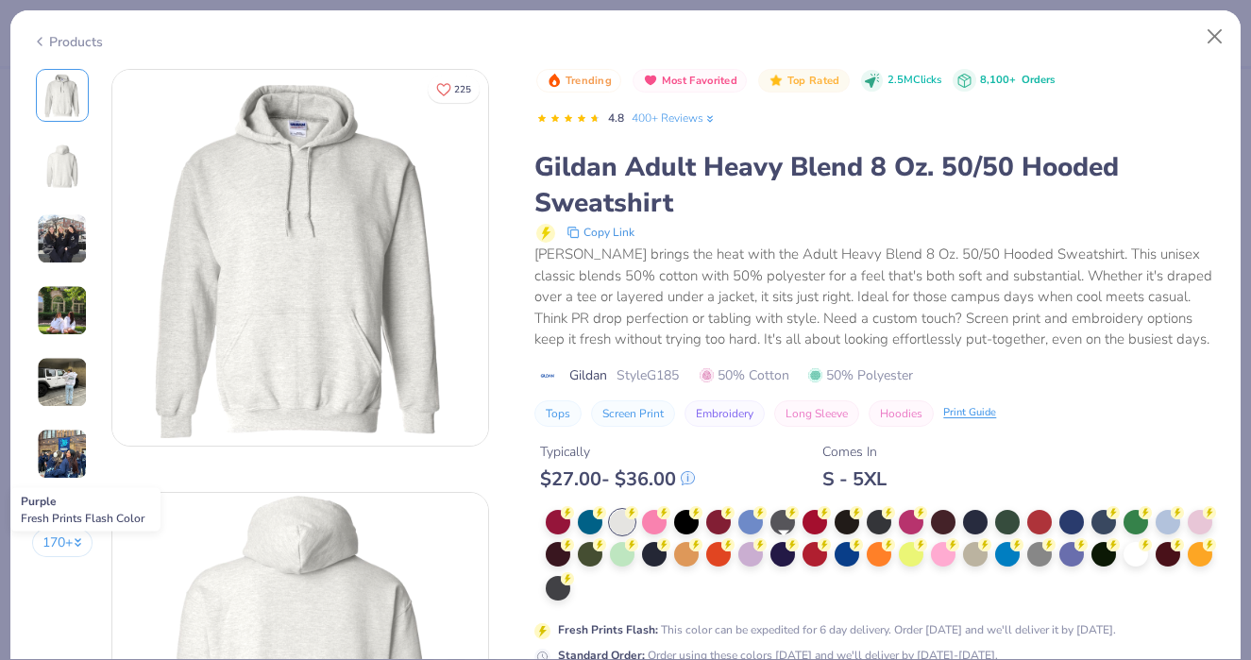
scroll to position [133, 0]
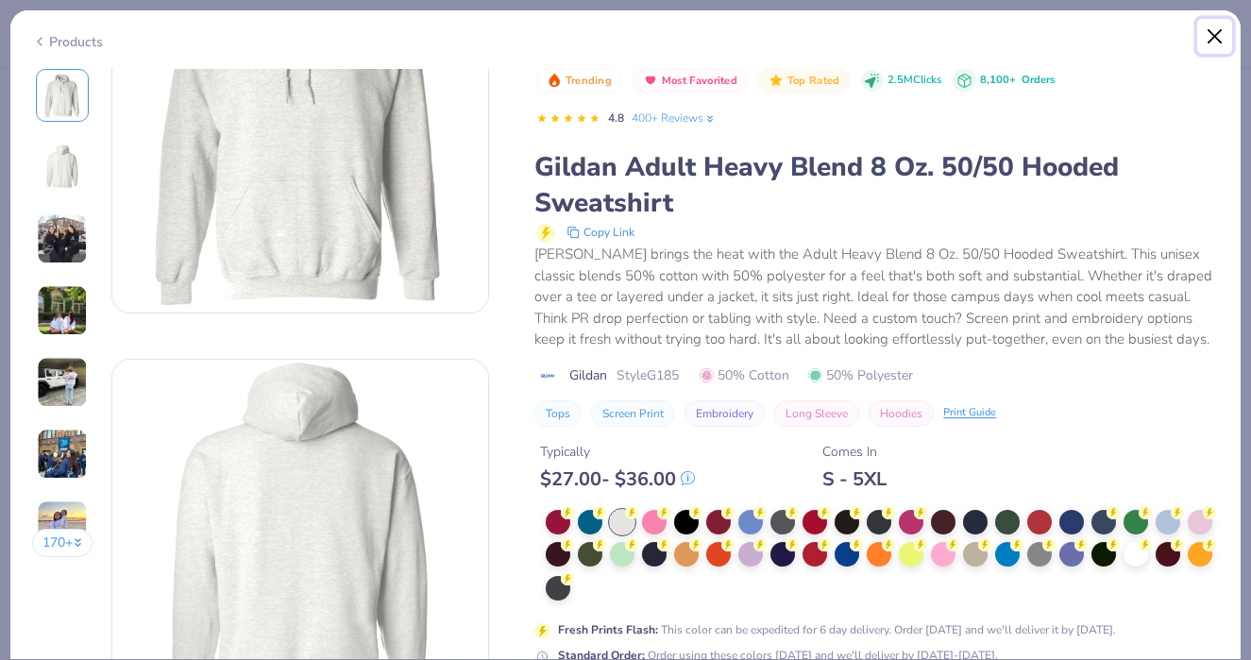
click at [1214, 39] on button "Close" at bounding box center [1215, 37] width 36 height 36
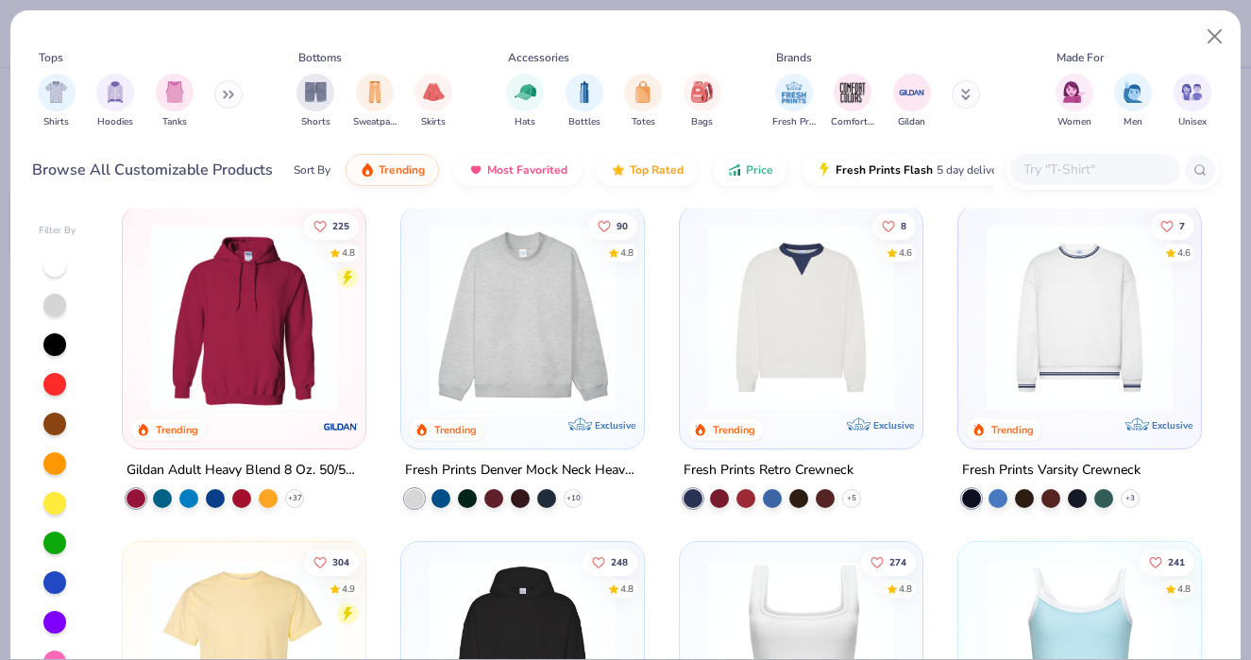
click at [511, 303] on img at bounding box center [522, 318] width 205 height 186
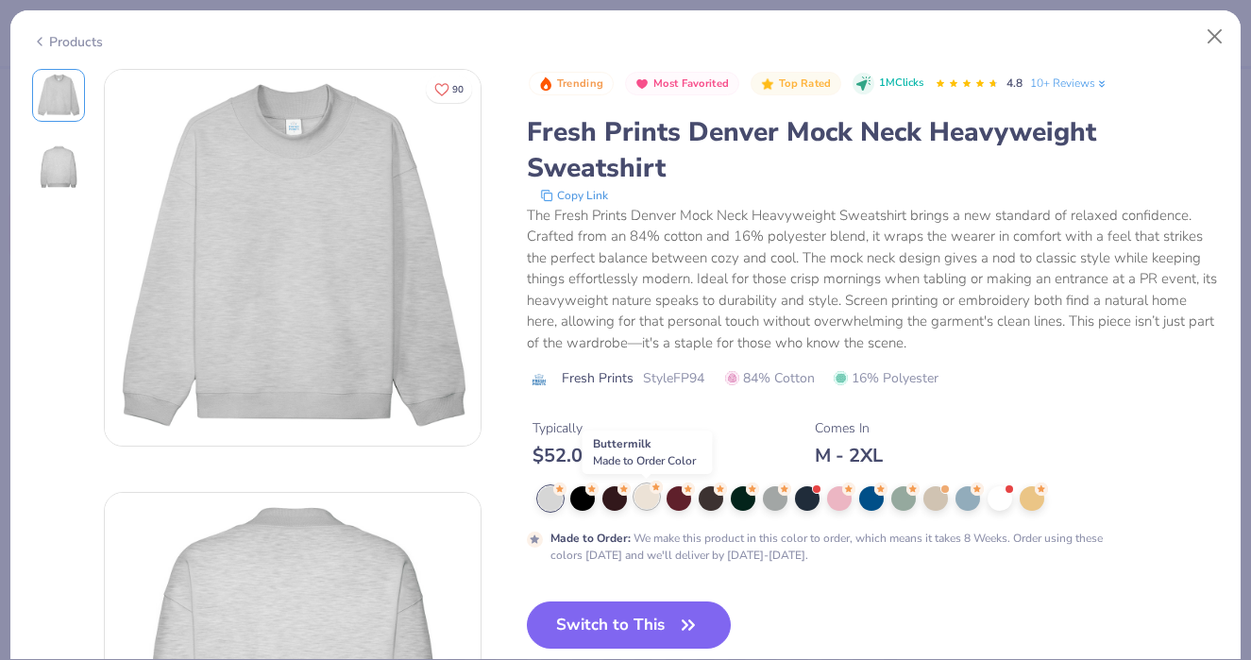
click at [647, 499] on div at bounding box center [646, 496] width 25 height 25
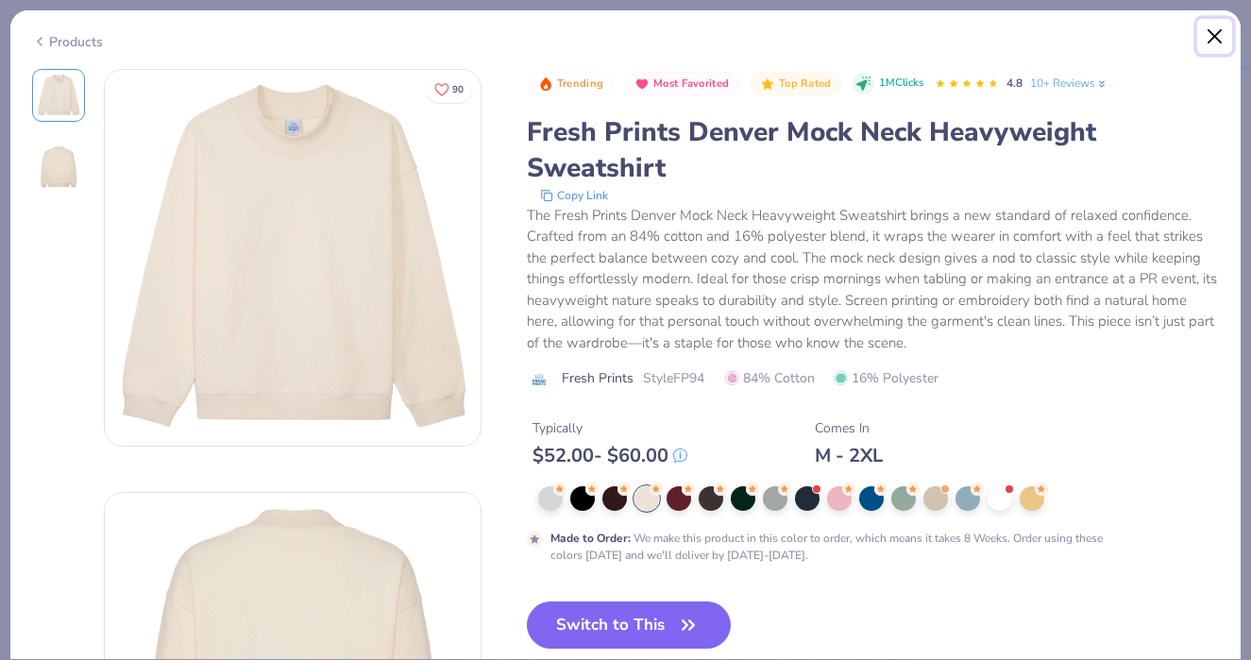
click at [1216, 38] on button "Close" at bounding box center [1215, 37] width 36 height 36
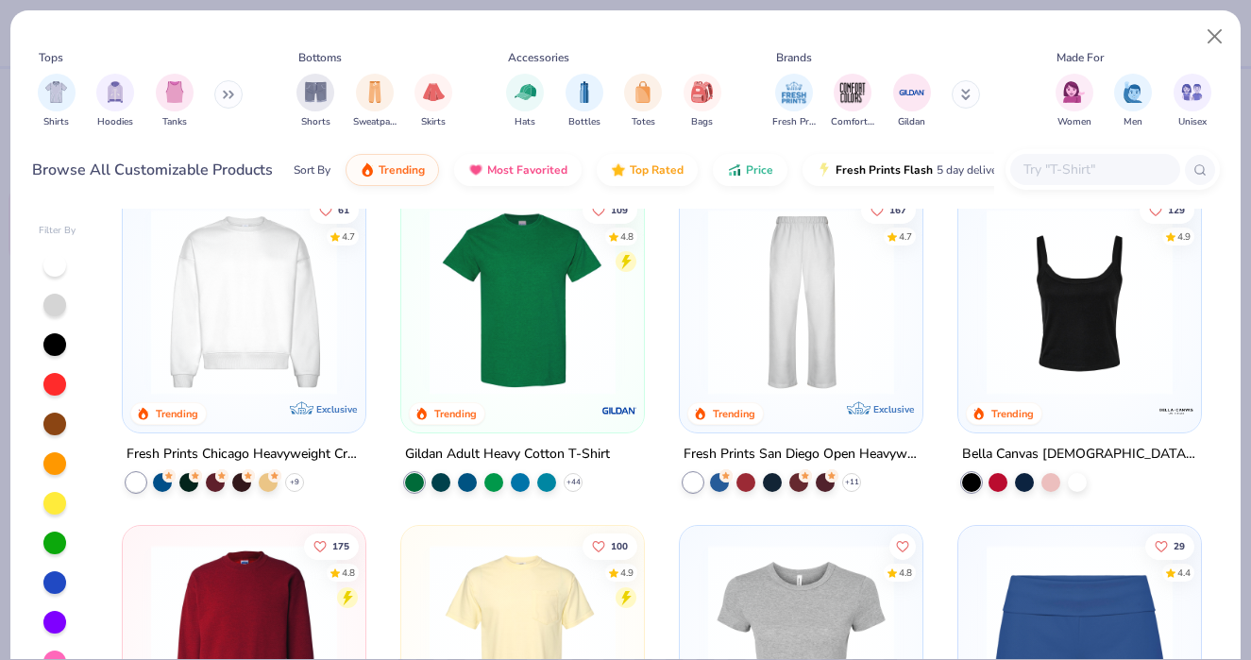
scroll to position [683, 0]
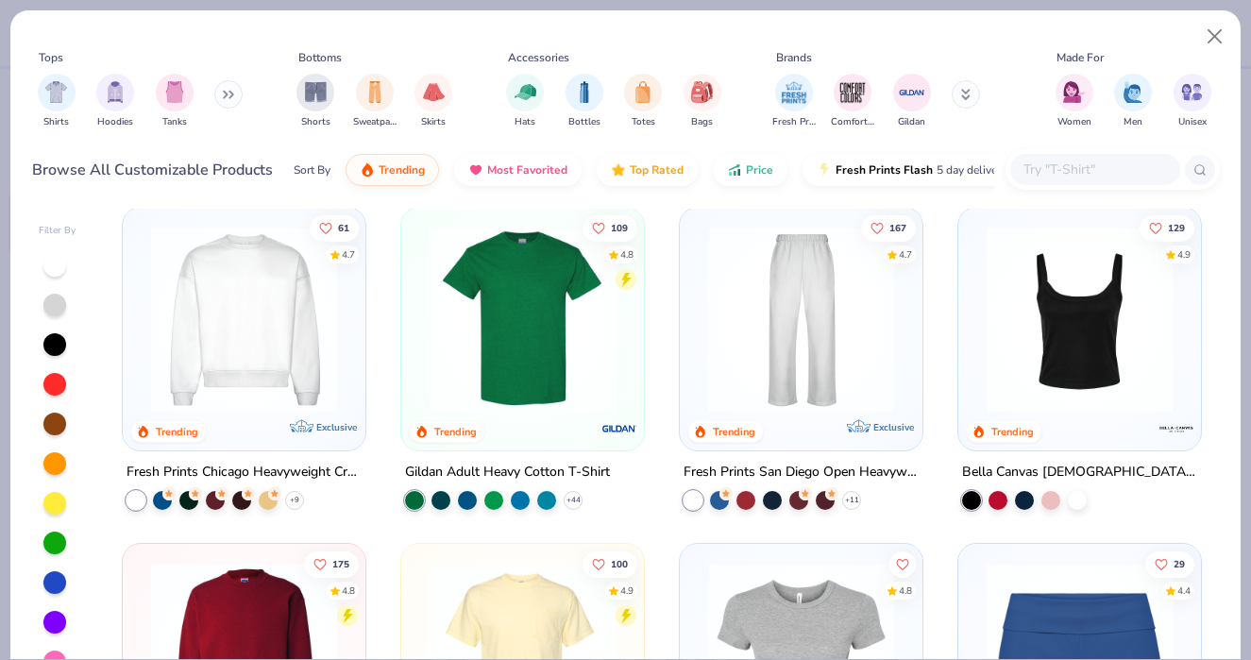
click at [206, 330] on img at bounding box center [244, 320] width 205 height 186
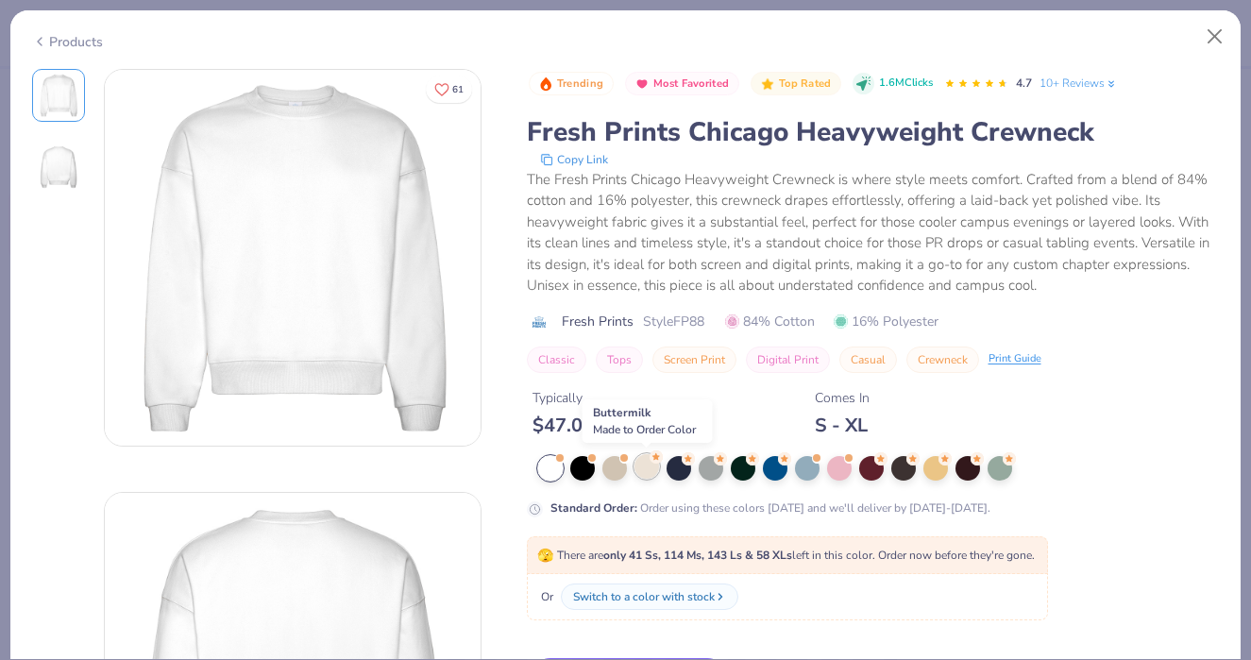
click at [647, 465] on div at bounding box center [646, 466] width 25 height 25
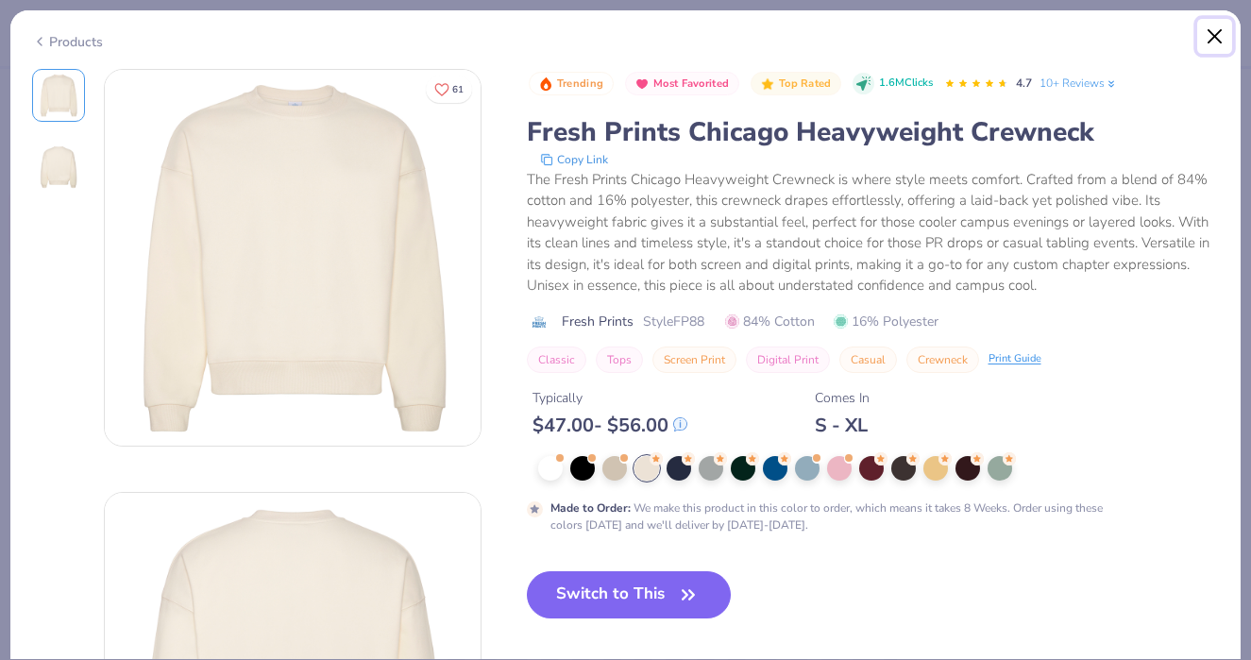
click at [1218, 40] on button "Close" at bounding box center [1215, 37] width 36 height 36
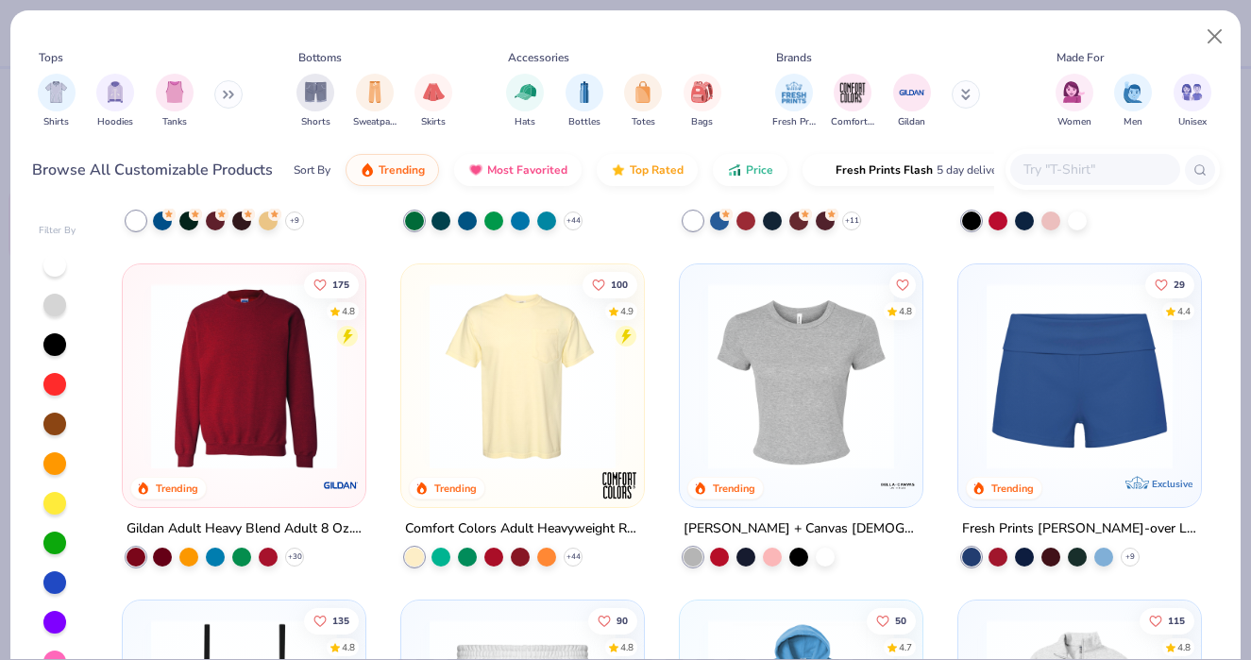
scroll to position [1001, 0]
